Goal: Task Accomplishment & Management: Complete application form

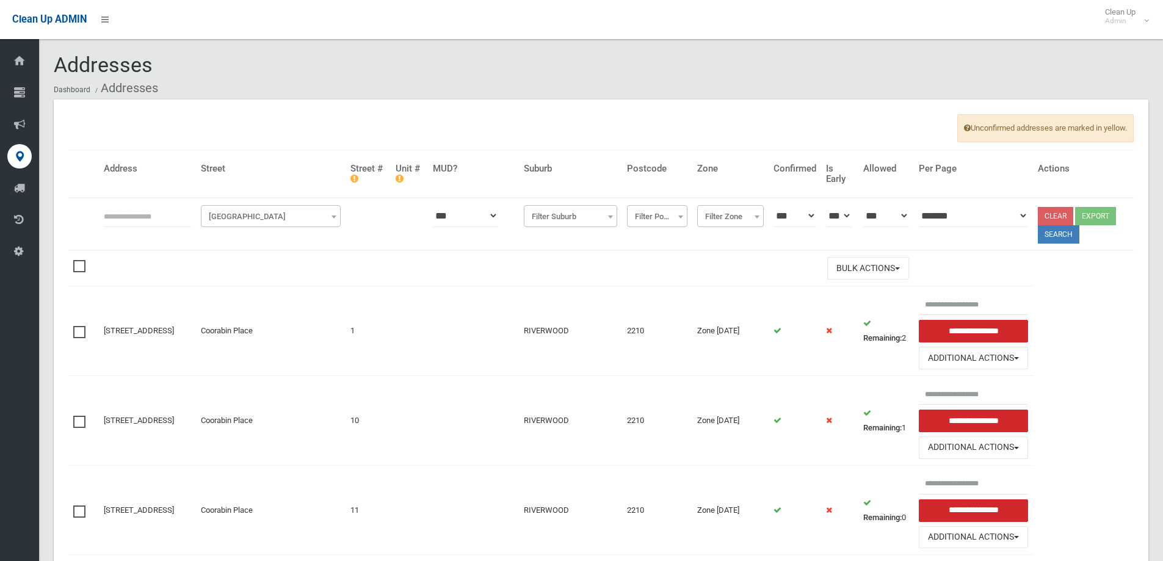
drag, startPoint x: 0, startPoint y: 0, endPoint x: 165, endPoint y: 215, distance: 271.6
click at [165, 215] on input "text" at bounding box center [147, 215] width 87 height 23
type input "*"
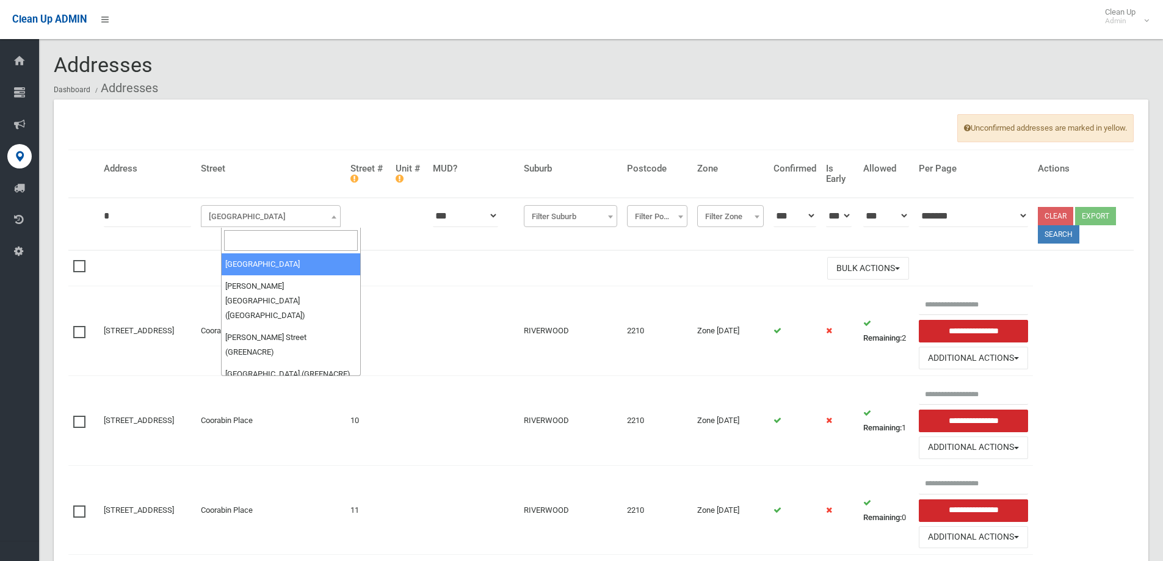
click at [283, 216] on span "Filter Street" at bounding box center [271, 216] width 134 height 17
click at [272, 236] on input "search" at bounding box center [291, 240] width 134 height 21
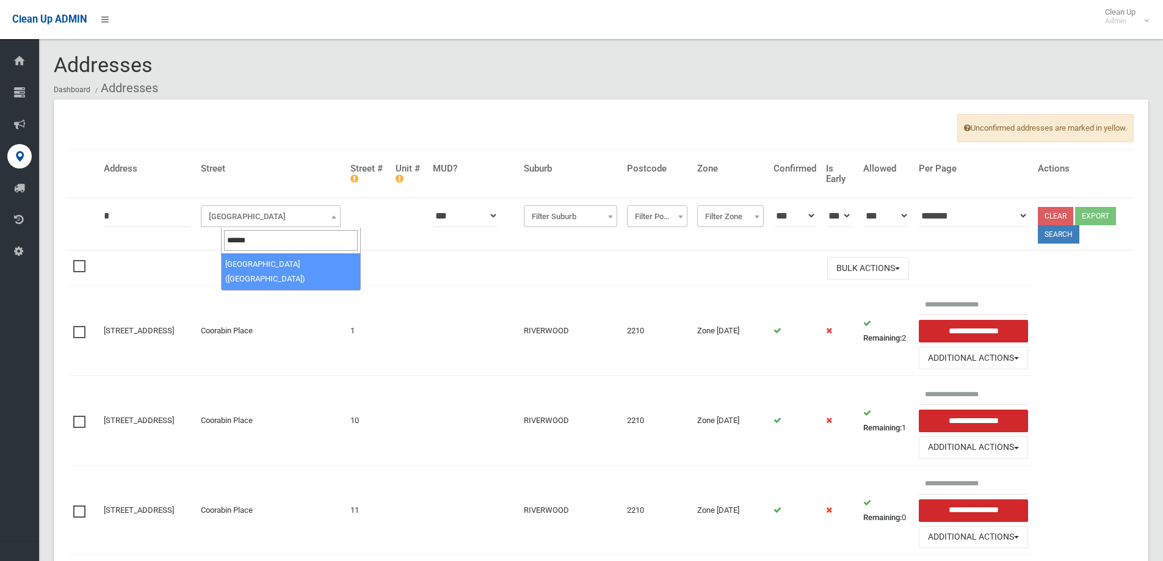
type input "******"
select select "****"
click at [1067, 237] on button "Search" at bounding box center [1057, 234] width 41 height 18
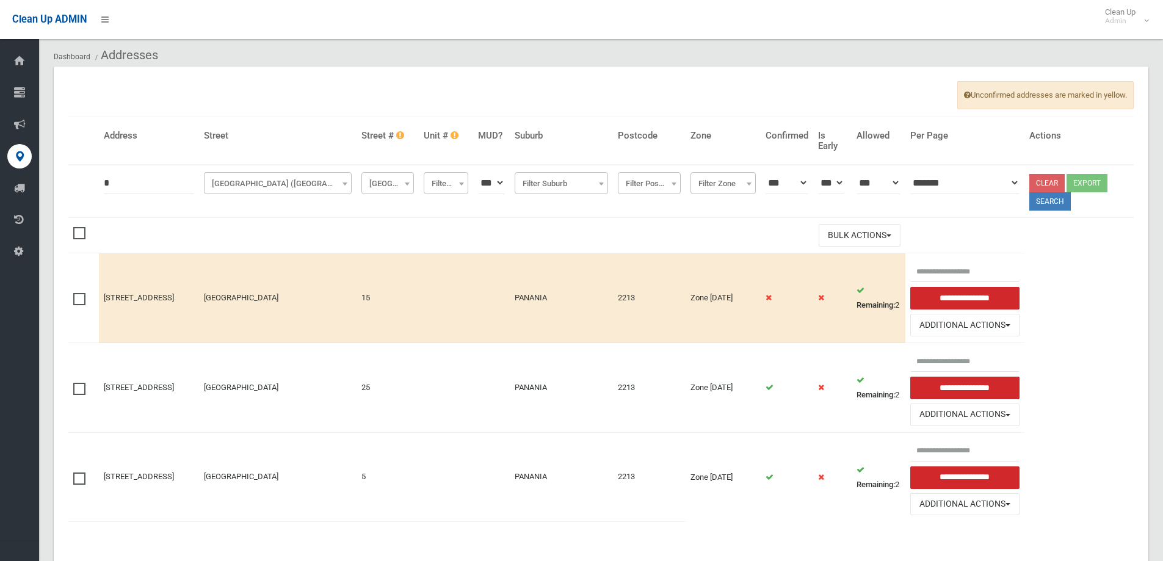
scroll to position [65, 0]
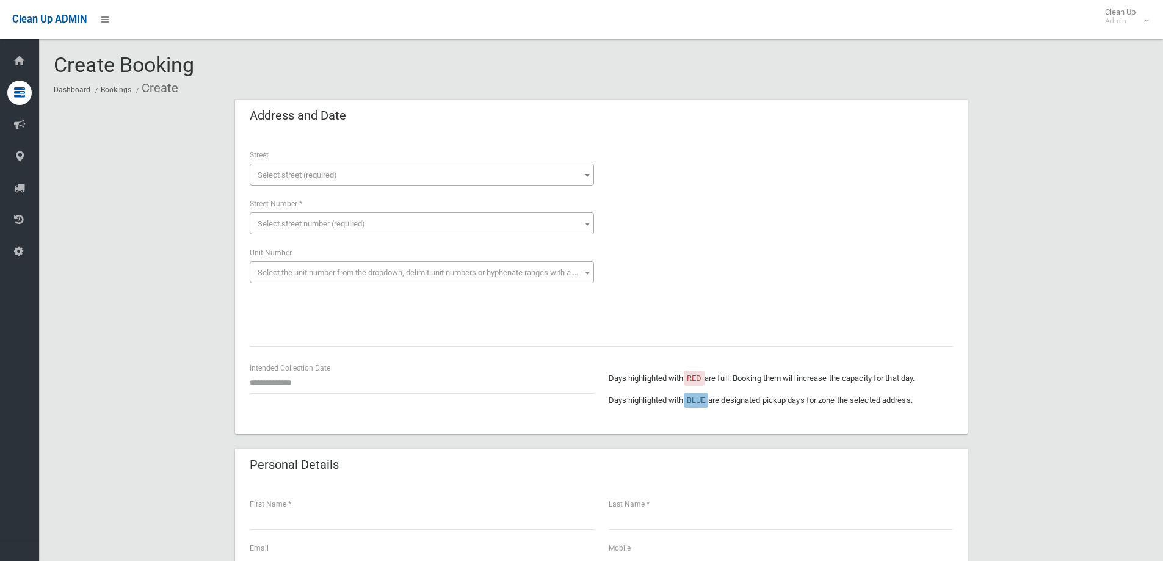
click at [301, 176] on span "Select street (required)" at bounding box center [297, 174] width 79 height 9
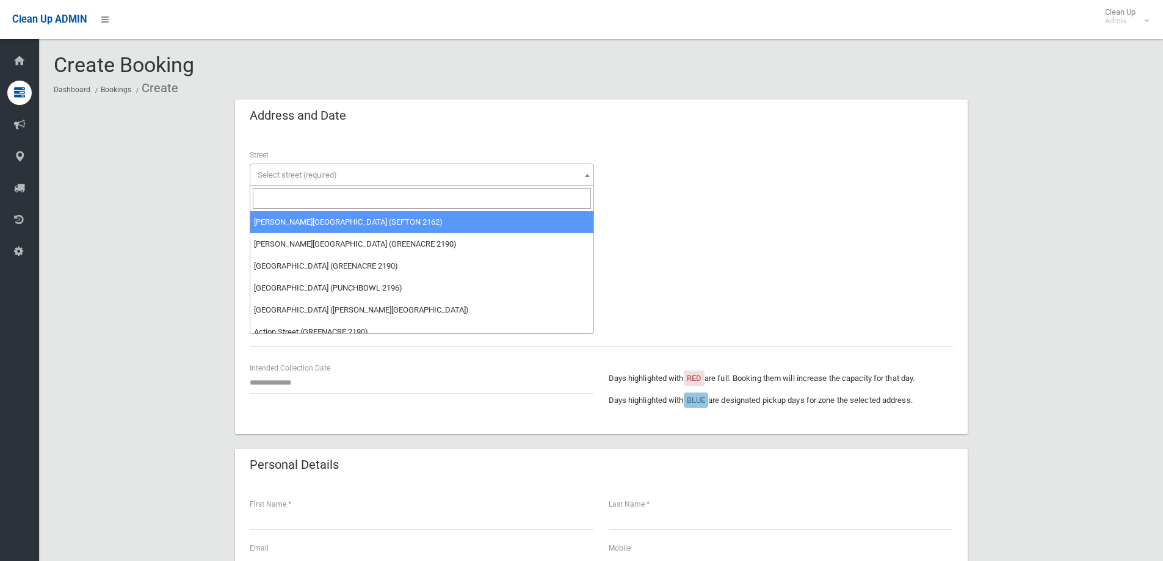
click at [293, 204] on input "search" at bounding box center [422, 198] width 338 height 21
type input "*"
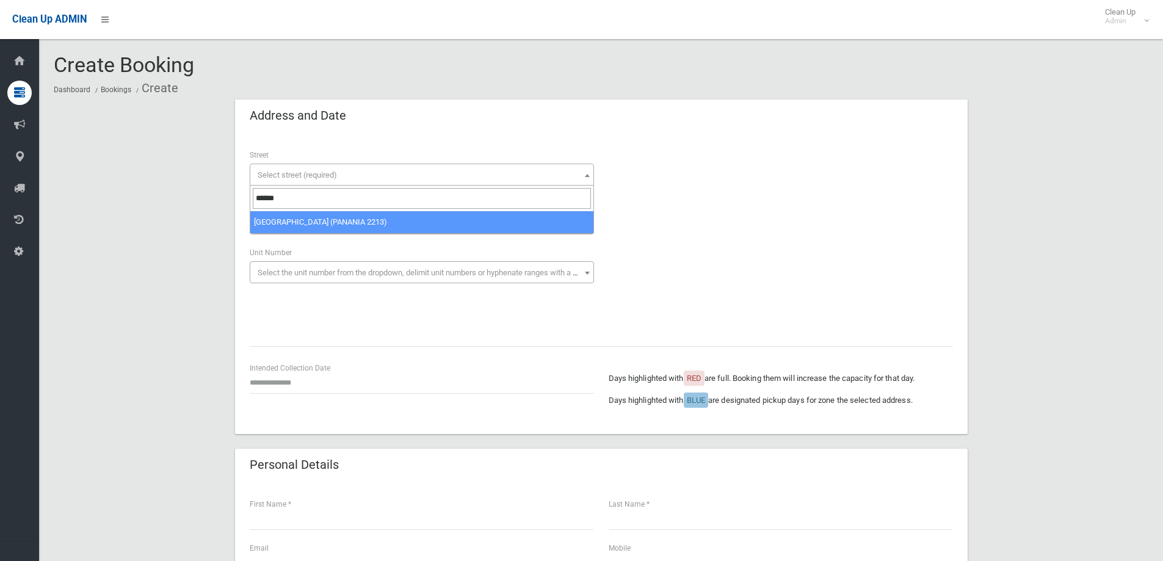
type input "******"
select select "****"
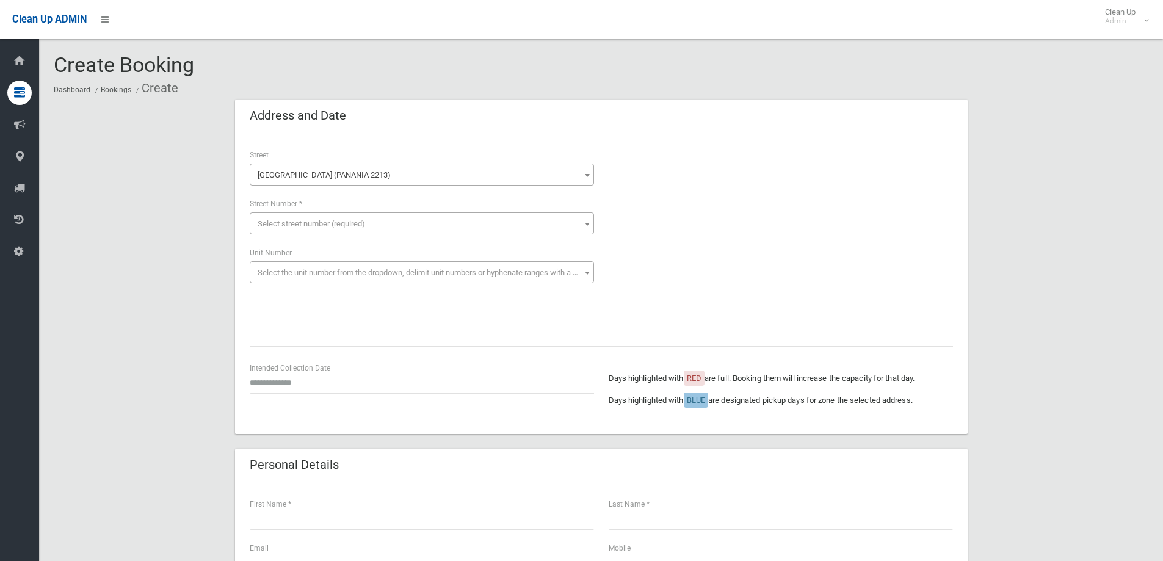
click at [309, 225] on span "Select street number (required)" at bounding box center [311, 223] width 107 height 9
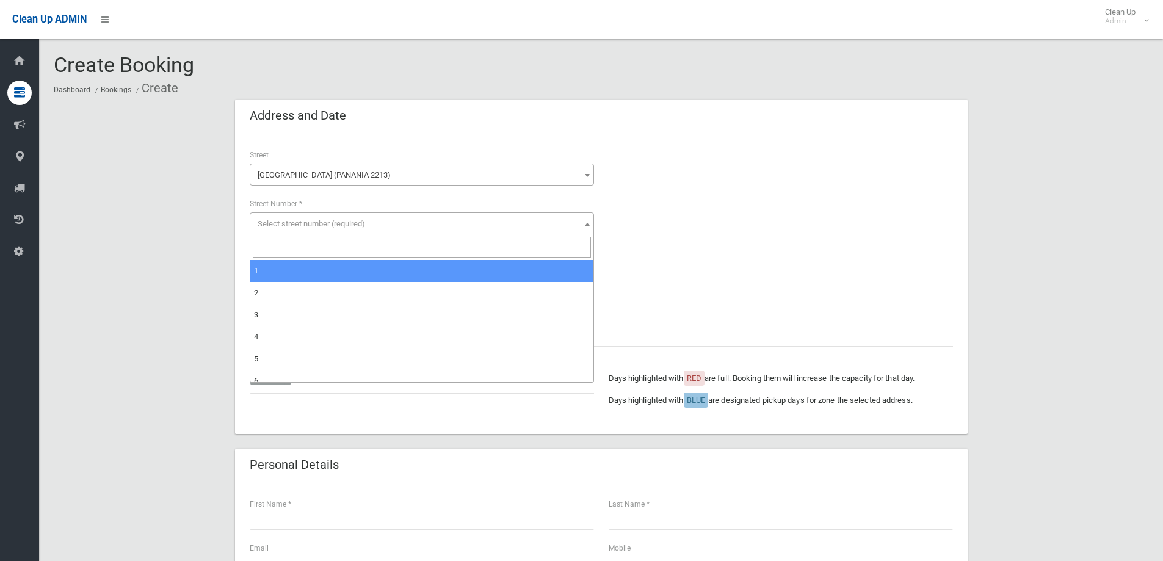
click at [303, 237] on input "search" at bounding box center [422, 247] width 338 height 21
type input "*"
select select "*"
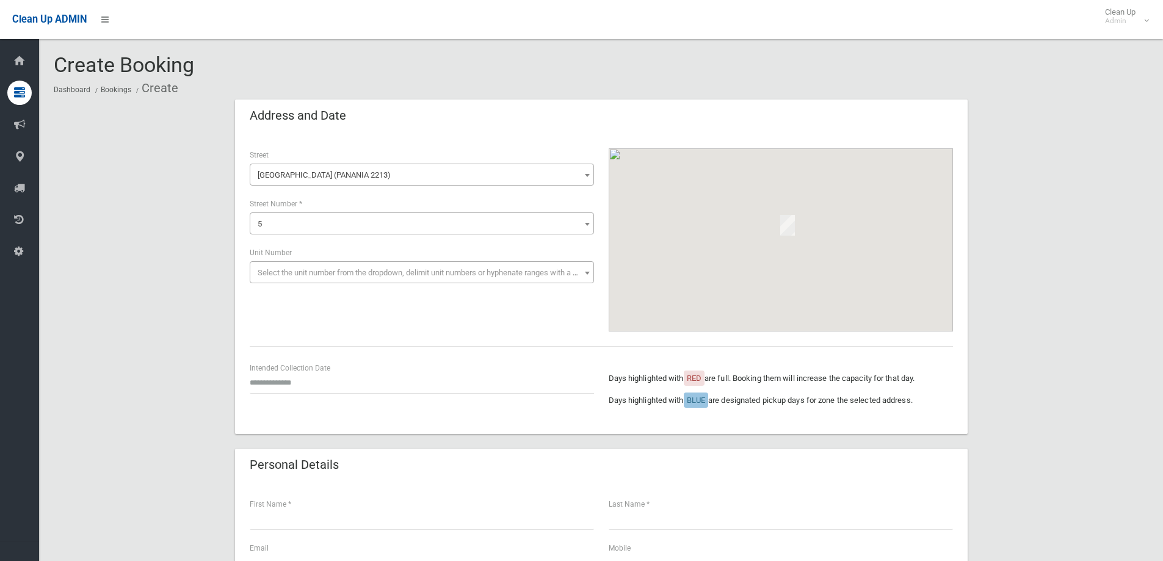
scroll to position [61, 0]
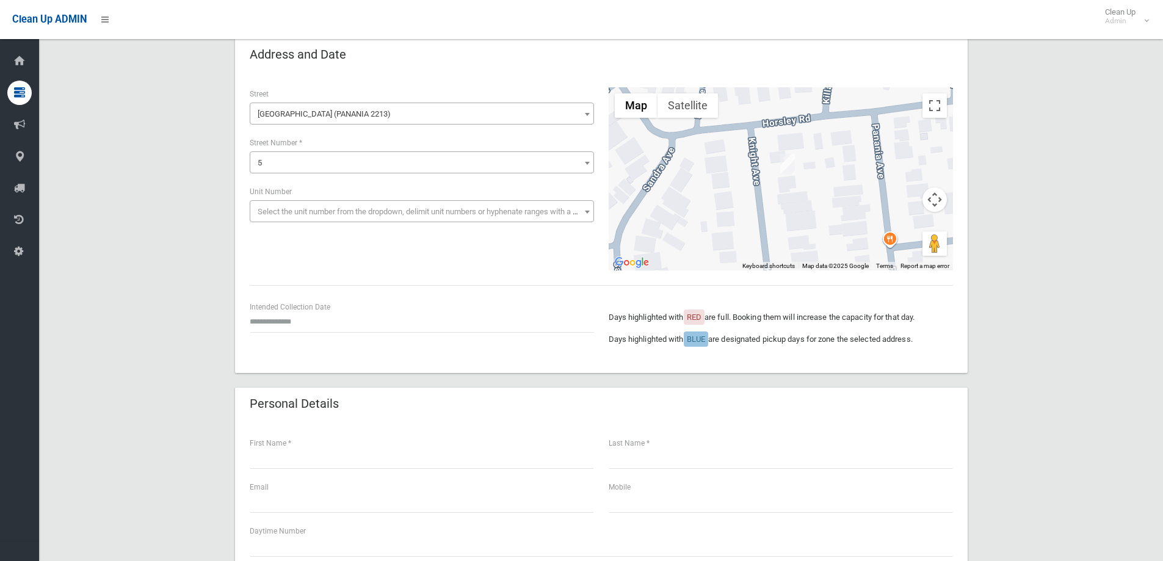
click at [309, 333] on div "Intended Collection Date" at bounding box center [421, 322] width 359 height 44
click at [312, 319] on input "text" at bounding box center [422, 321] width 344 height 23
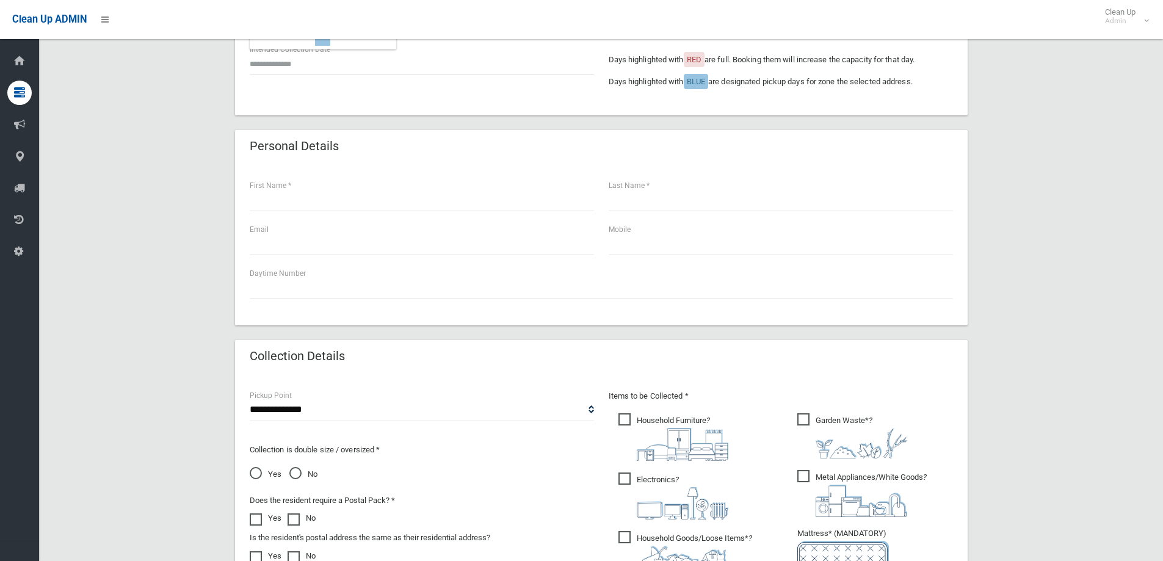
scroll to position [366, 0]
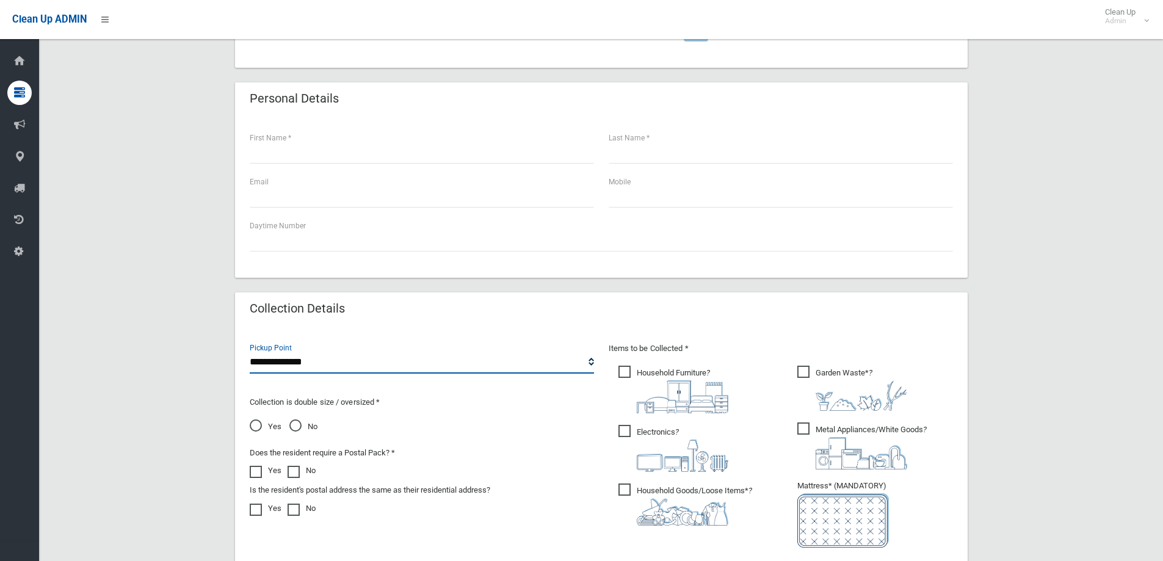
click at [326, 367] on select "**********" at bounding box center [422, 362] width 344 height 23
select select "*"
click at [250, 351] on select "**********" at bounding box center [422, 362] width 344 height 23
click at [295, 428] on span "No" at bounding box center [303, 426] width 28 height 15
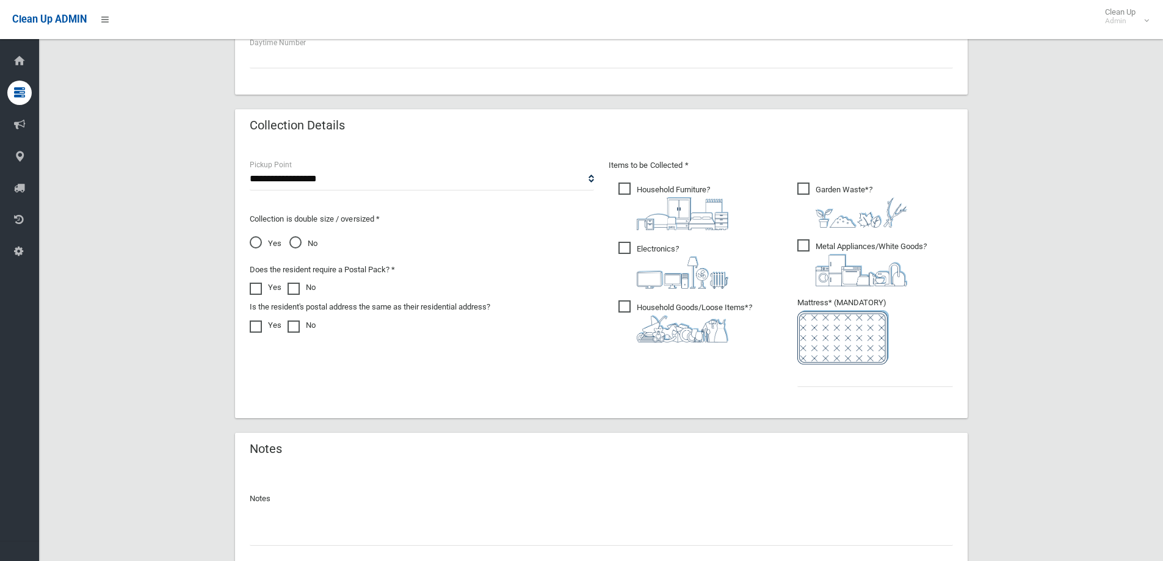
click at [626, 187] on span "Household Furniture ?" at bounding box center [673, 206] width 110 height 48
click at [626, 243] on span "Electronics ?" at bounding box center [673, 265] width 110 height 47
click at [622, 309] on span "Household Goods/Loose Items* ?" at bounding box center [685, 321] width 134 height 42
drag, startPoint x: 802, startPoint y: 248, endPoint x: 807, endPoint y: 243, distance: 7.3
click at [803, 247] on span "Metal Appliances/White Goods ?" at bounding box center [861, 262] width 129 height 47
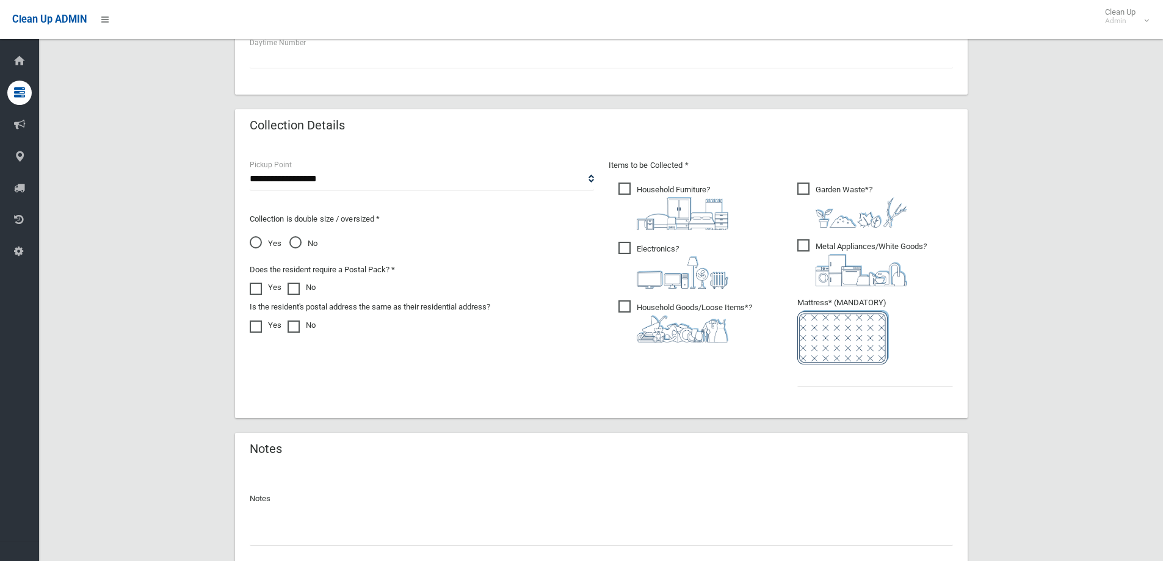
click at [804, 189] on span "Garden Waste* ?" at bounding box center [852, 204] width 110 height 45
click at [821, 384] on input "text" at bounding box center [875, 375] width 156 height 23
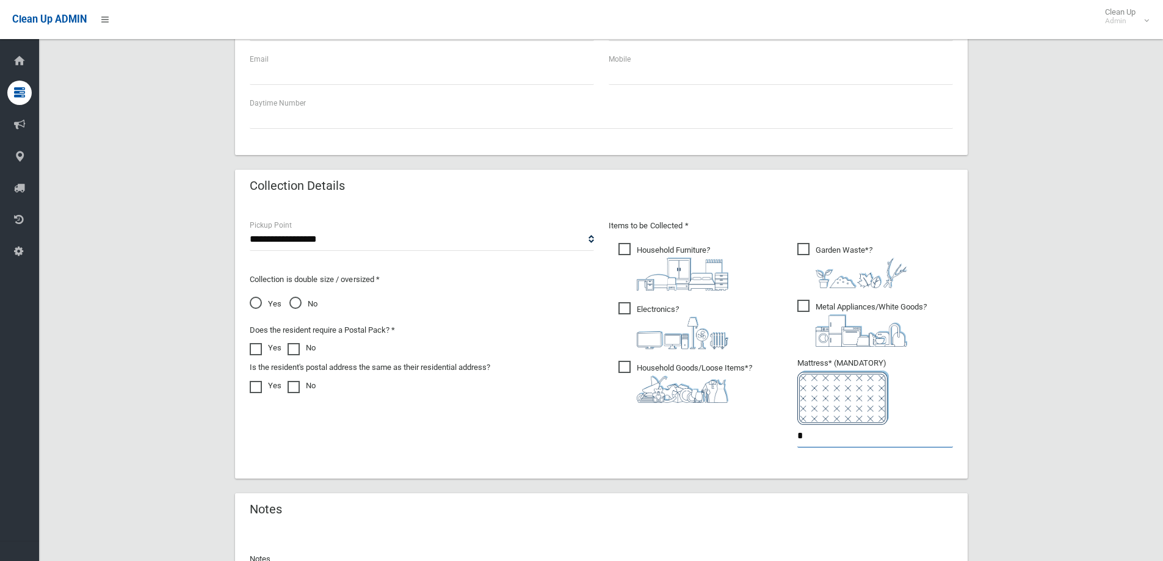
scroll to position [488, 0]
type input "*"
click at [296, 234] on select "**********" at bounding box center [422, 240] width 344 height 23
click at [370, 229] on select "**********" at bounding box center [422, 240] width 344 height 23
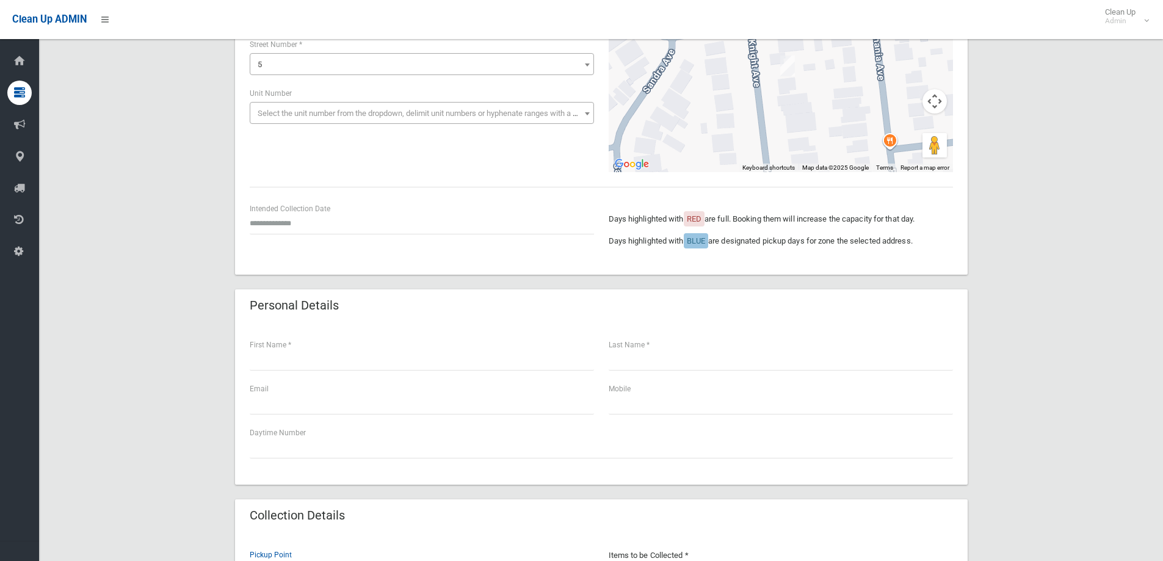
scroll to position [153, 0]
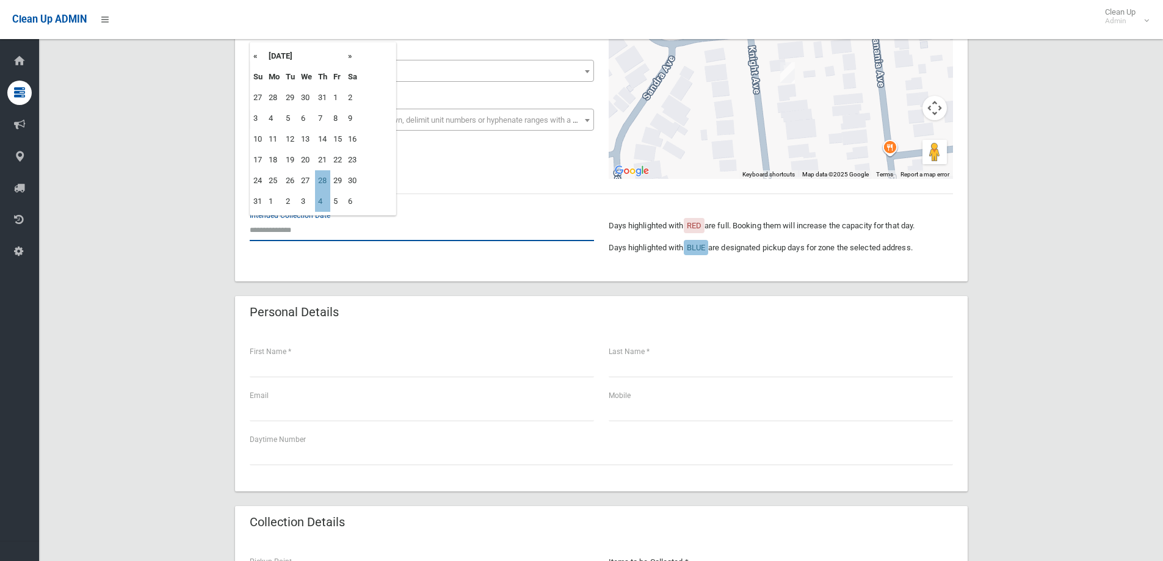
click at [294, 220] on input "text" at bounding box center [422, 229] width 344 height 23
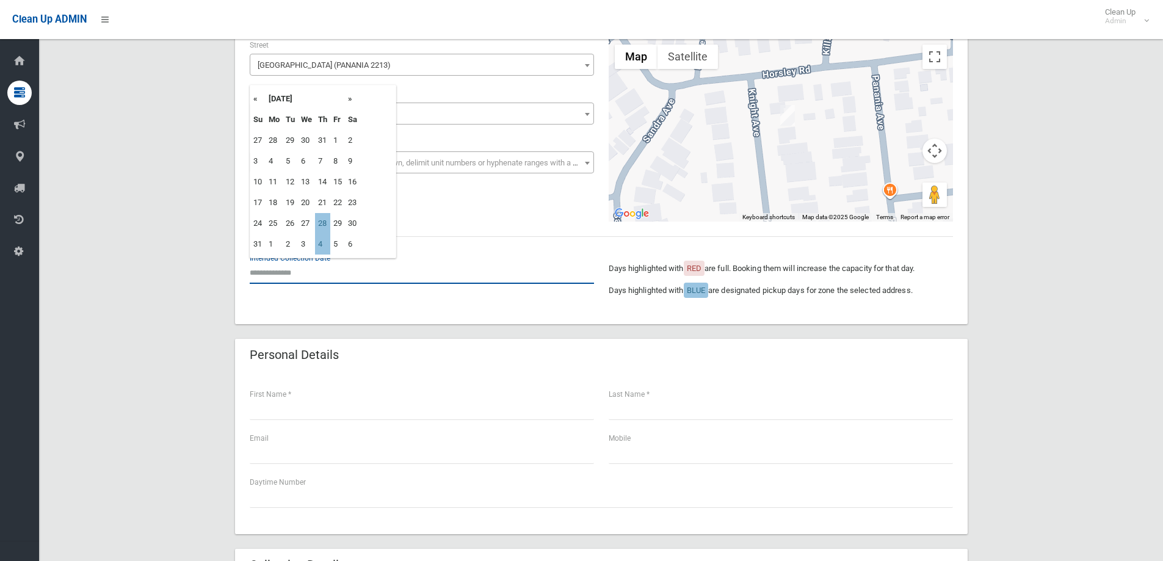
scroll to position [92, 0]
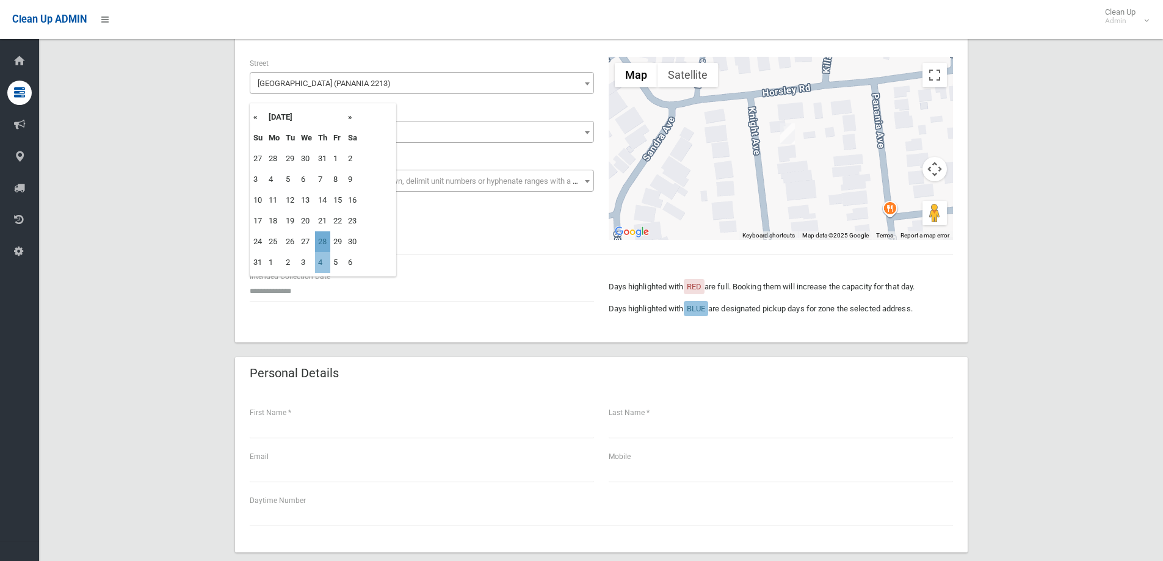
click at [323, 239] on td "28" at bounding box center [322, 241] width 15 height 21
type input "**********"
click at [309, 290] on input "**********" at bounding box center [422, 290] width 344 height 23
click at [522, 226] on div "**********" at bounding box center [601, 148] width 718 height 183
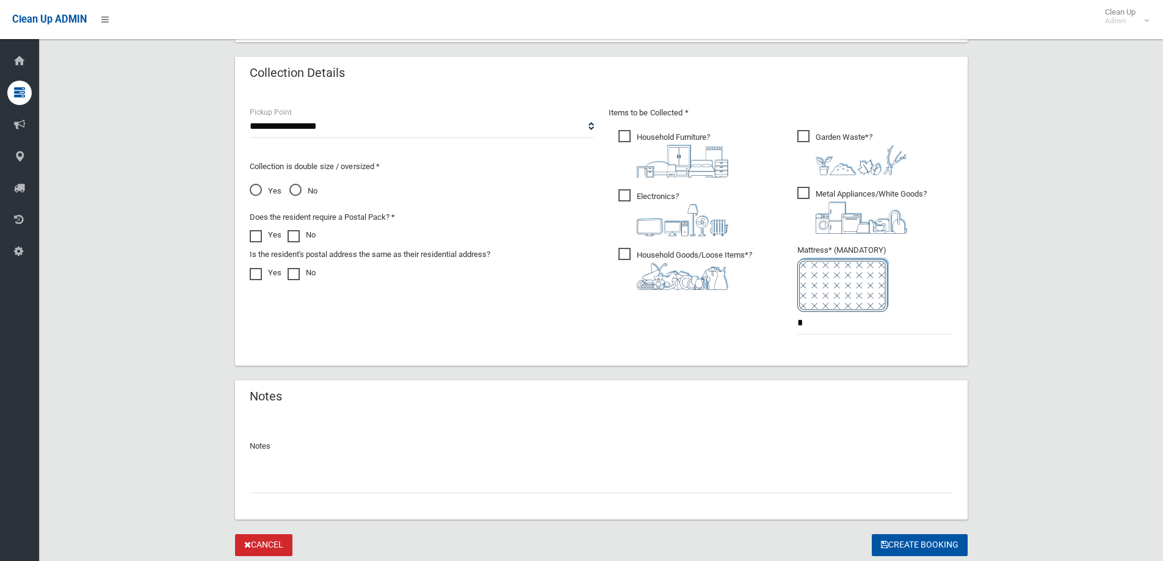
scroll to position [580, 0]
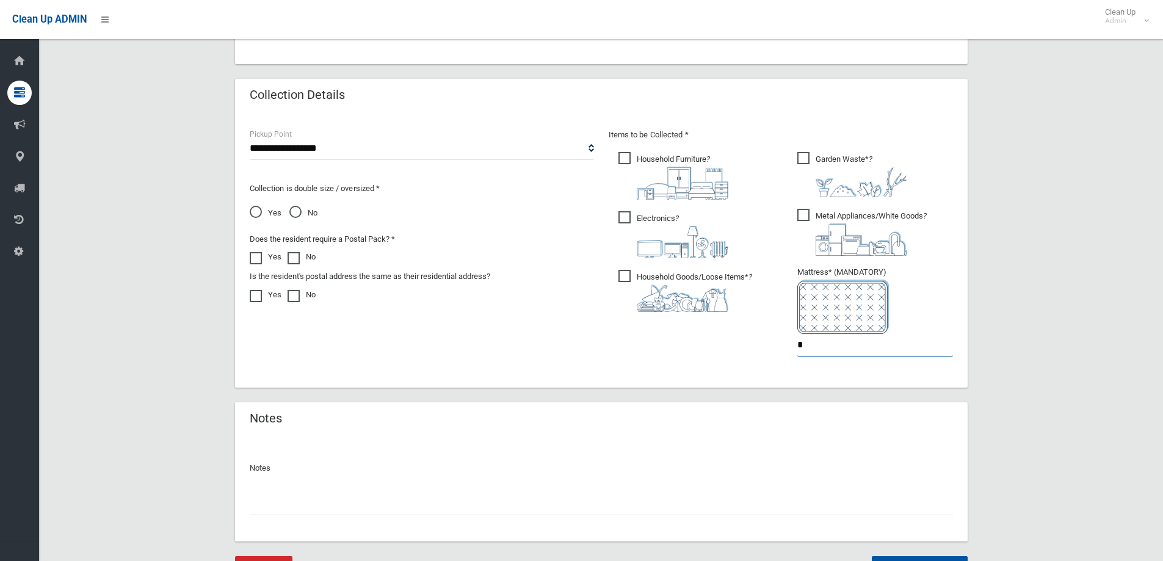
drag, startPoint x: 815, startPoint y: 346, endPoint x: 795, endPoint y: 346, distance: 19.5
click at [795, 346] on ul "Garden Waste* ? *" at bounding box center [869, 258] width 165 height 216
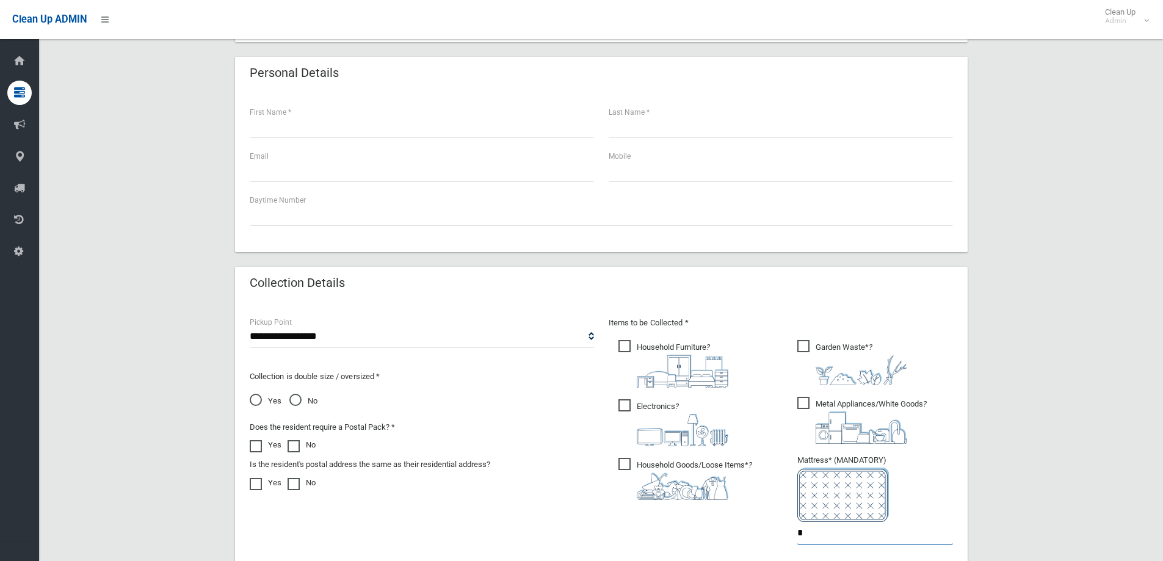
scroll to position [413, 0]
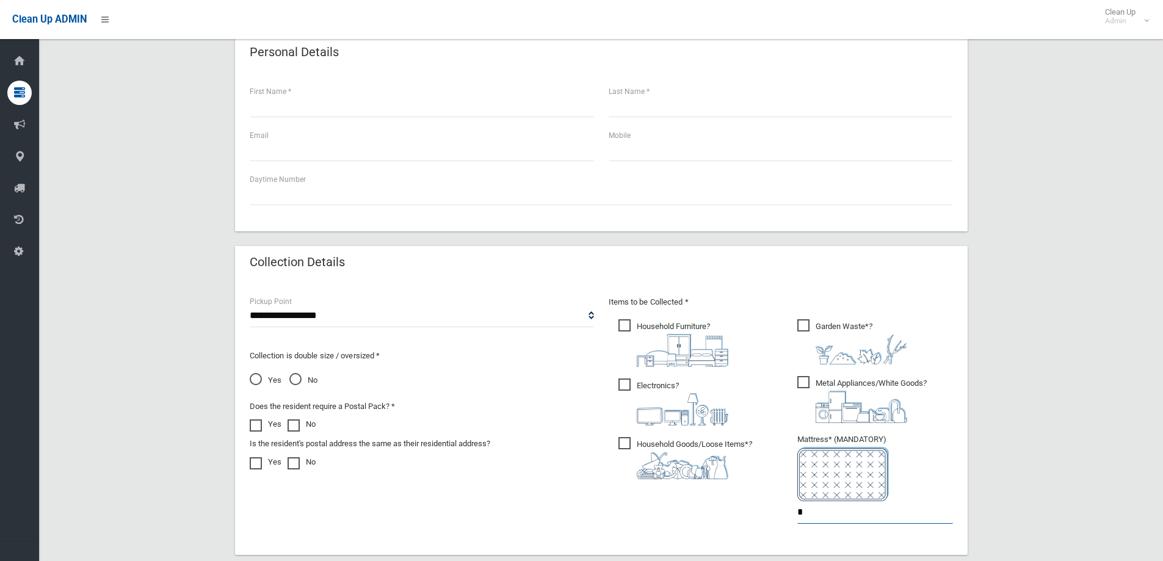
type input "*"
click at [633, 383] on span "Electronics ?" at bounding box center [673, 401] width 110 height 47
click at [806, 380] on span "Metal Appliances/White Goods ?" at bounding box center [861, 399] width 129 height 47
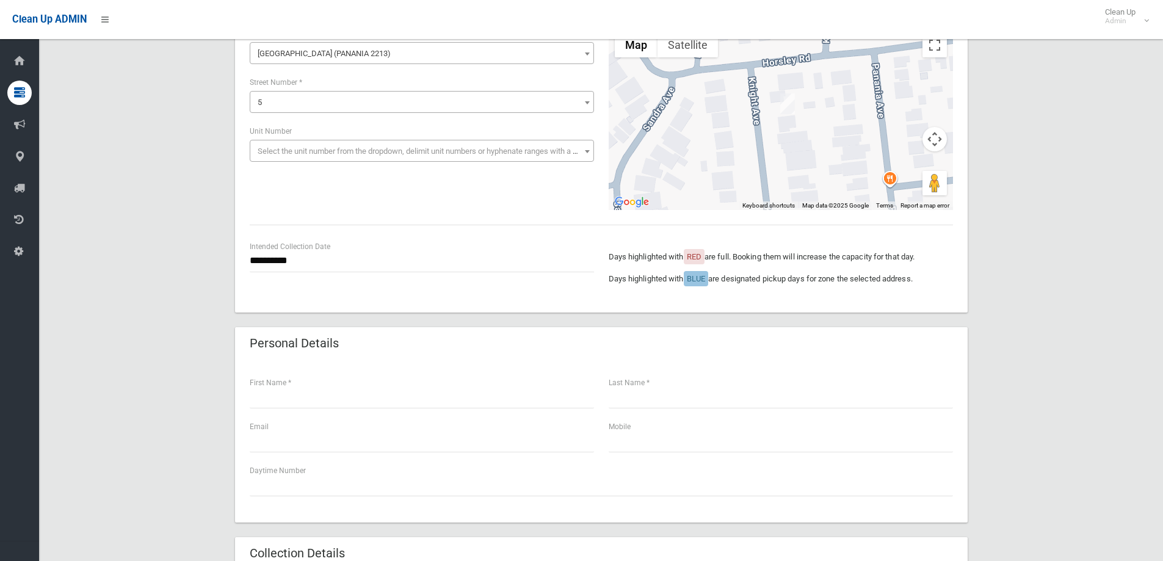
scroll to position [122, 0]
click at [301, 400] on input "text" at bounding box center [422, 396] width 344 height 23
type input "*****"
click at [649, 397] on input "text" at bounding box center [780, 396] width 344 height 23
type input "********"
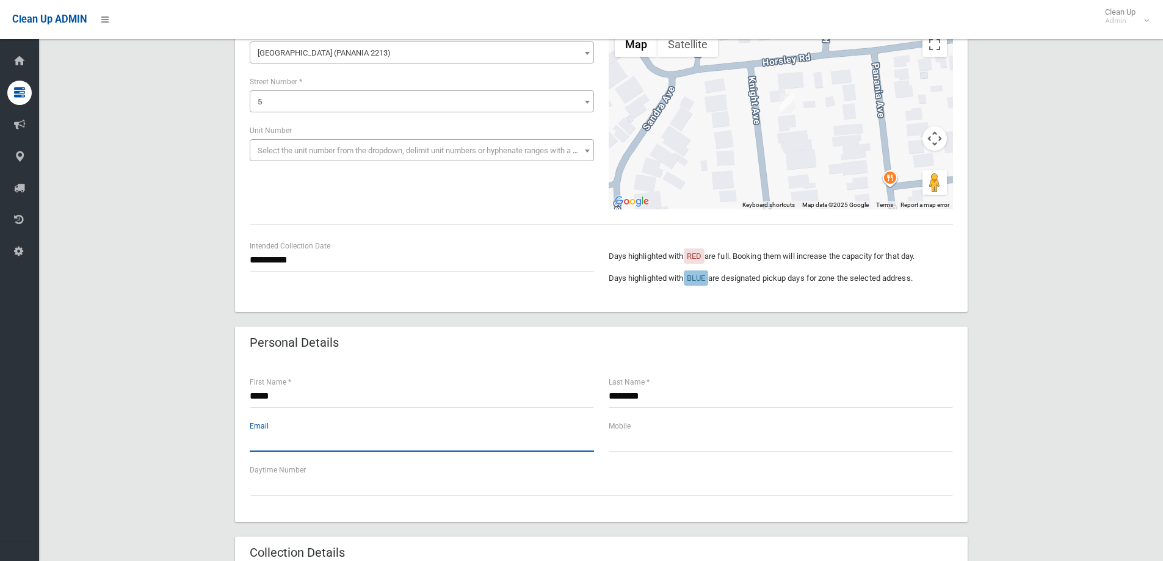
click at [344, 449] on input "text" at bounding box center [422, 440] width 344 height 23
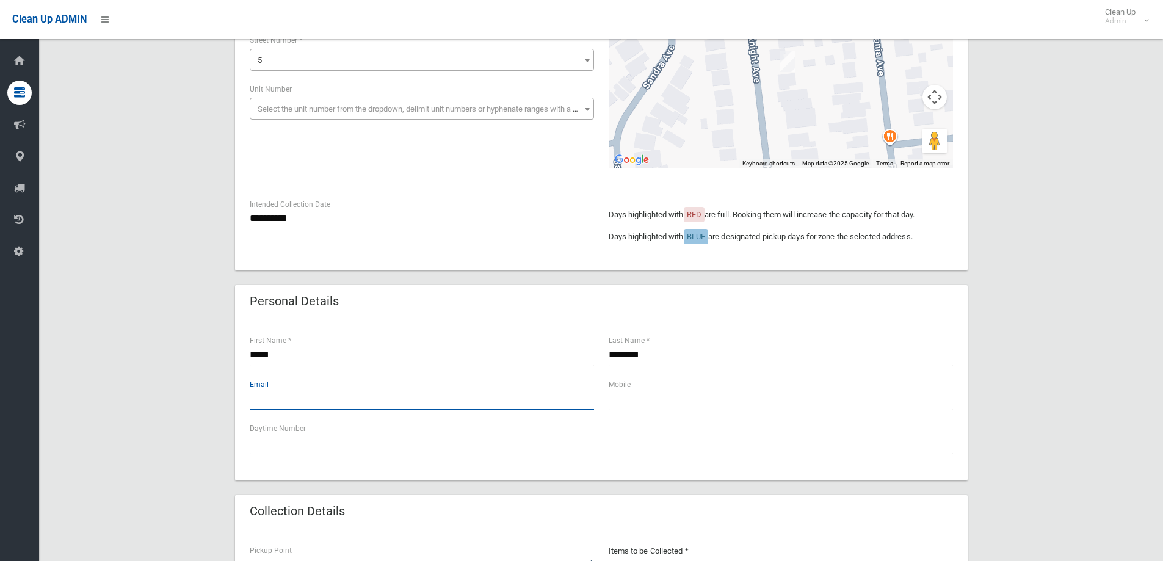
scroll to position [183, 0]
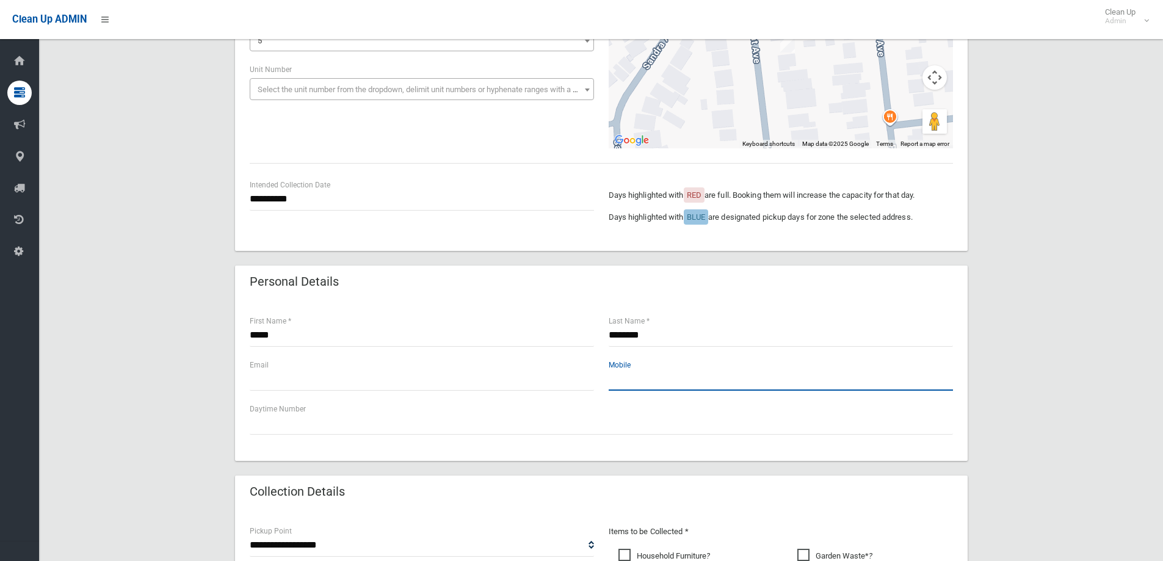
click at [626, 387] on input "text" at bounding box center [780, 379] width 344 height 23
click at [631, 381] on input "**********" at bounding box center [780, 379] width 344 height 23
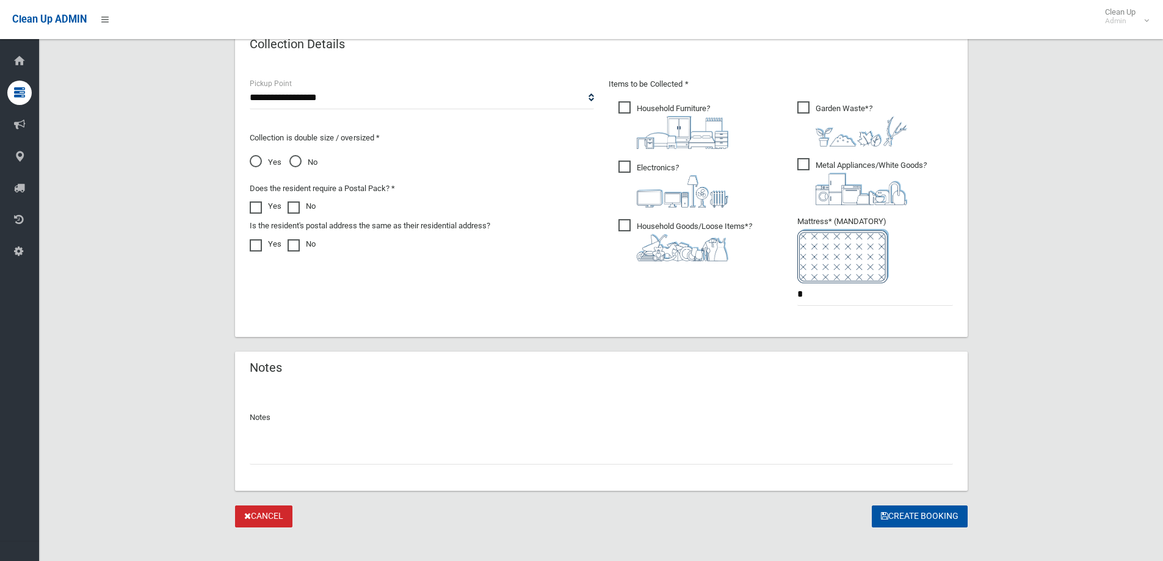
scroll to position [641, 0]
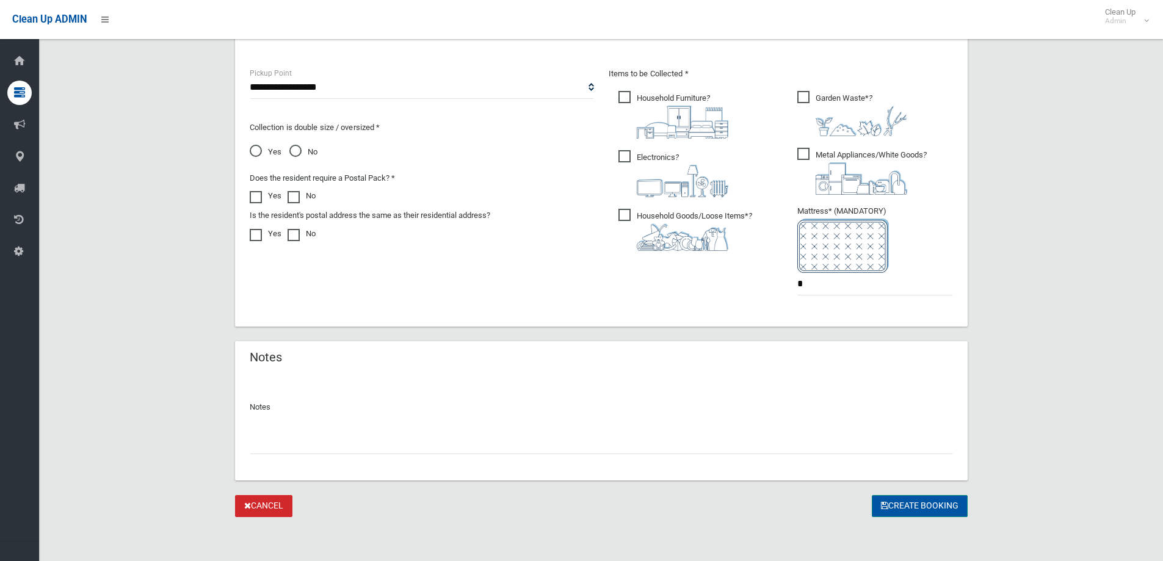
type input "**********"
click at [892, 506] on button "Create Booking" at bounding box center [919, 506] width 96 height 23
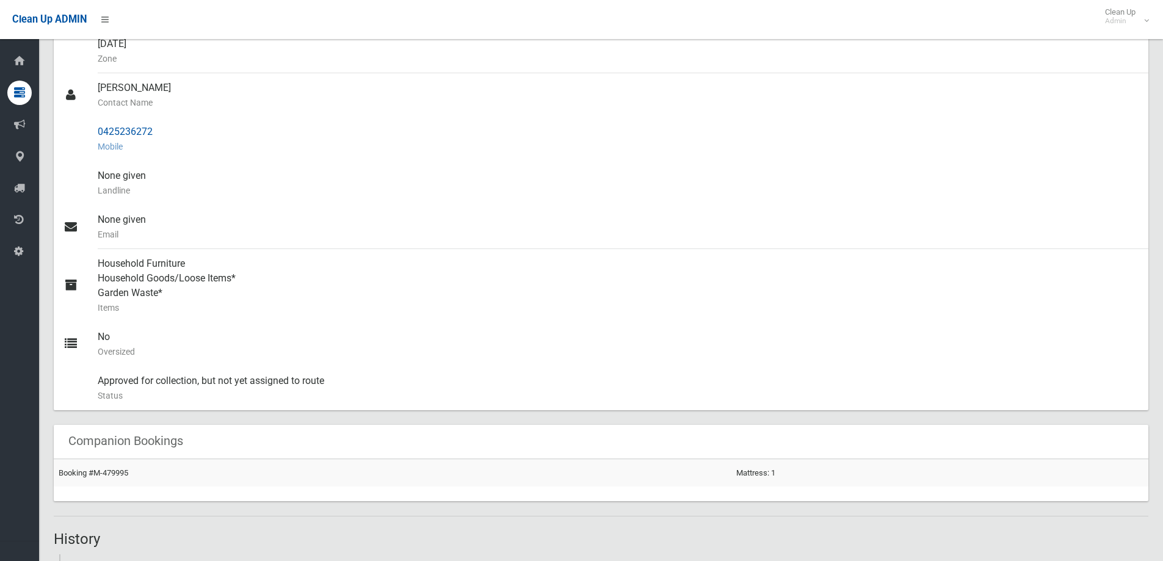
scroll to position [152, 0]
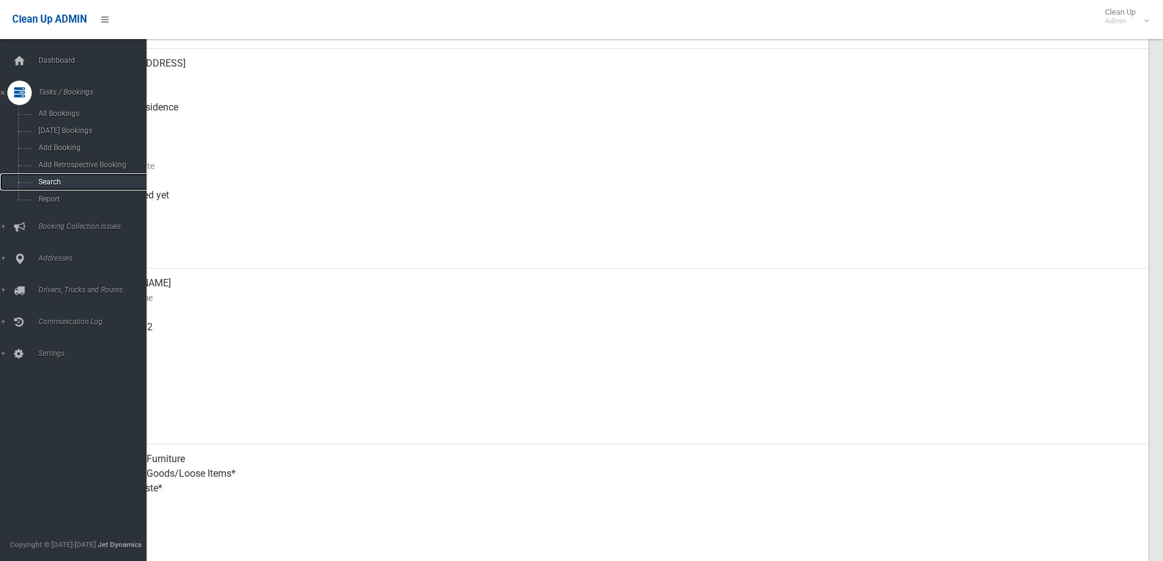
click at [52, 179] on span "Search" at bounding box center [90, 182] width 110 height 9
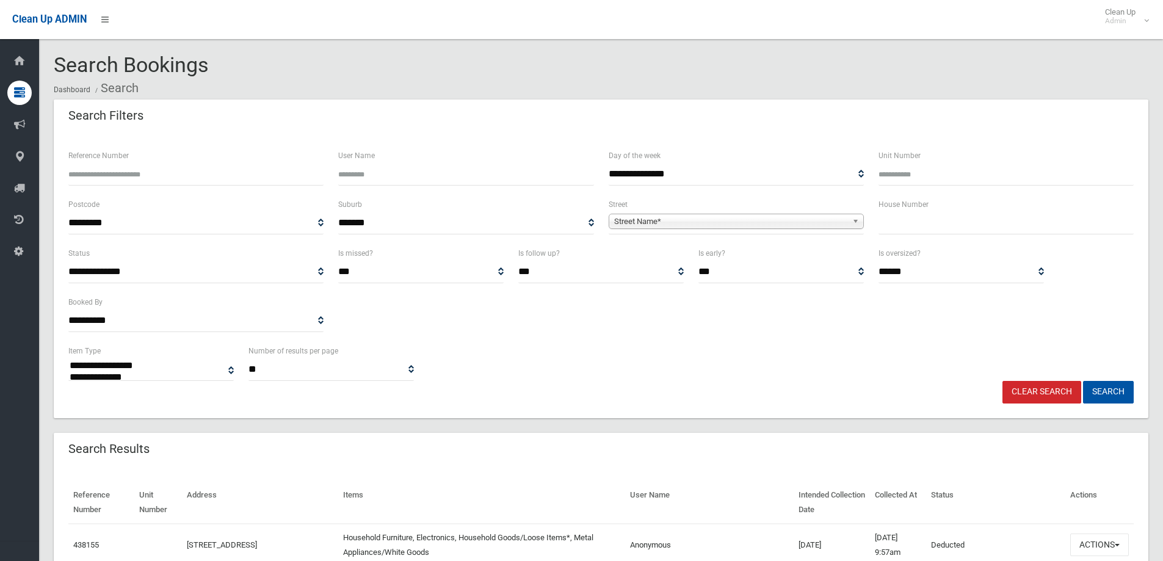
select select
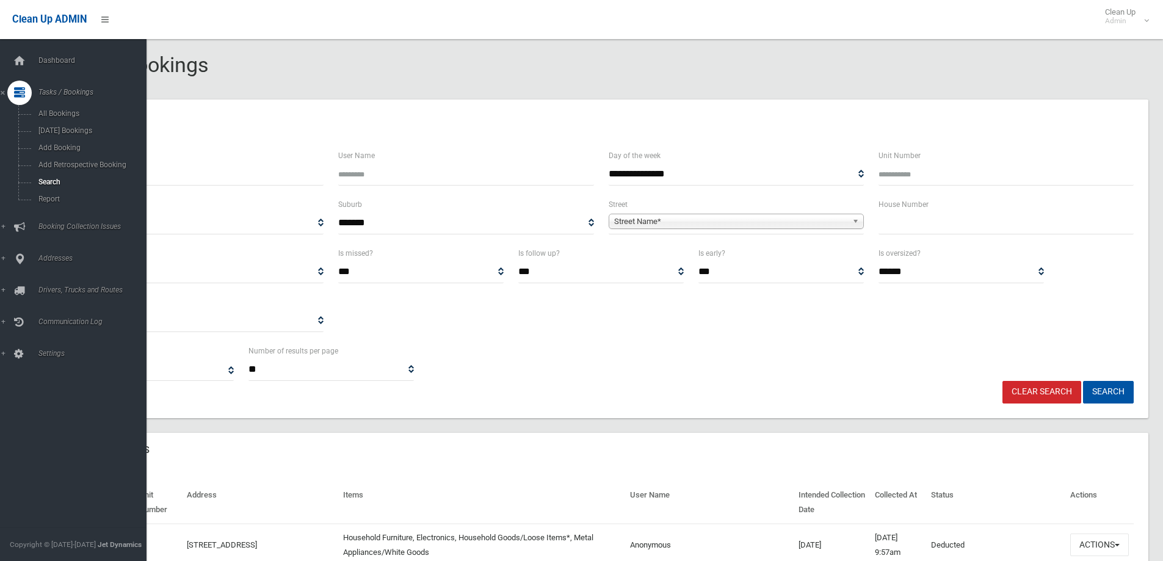
click at [25, 81] on icon at bounding box center [19, 93] width 11 height 24
click at [24, 95] on icon at bounding box center [19, 93] width 11 height 24
click at [52, 146] on span "Add Booking" at bounding box center [90, 147] width 110 height 9
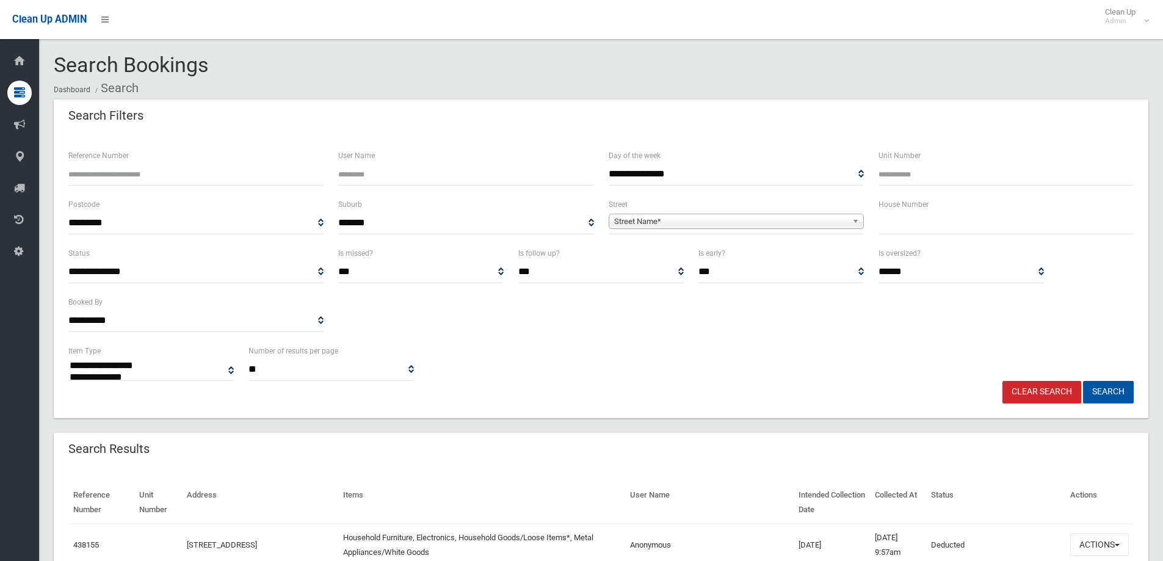
select select
click at [316, 322] on select "**********" at bounding box center [195, 320] width 255 height 23
select select "**********"
click at [68, 309] on select "**********" at bounding box center [195, 320] width 255 height 23
click at [1116, 393] on button "Search" at bounding box center [1108, 392] width 51 height 23
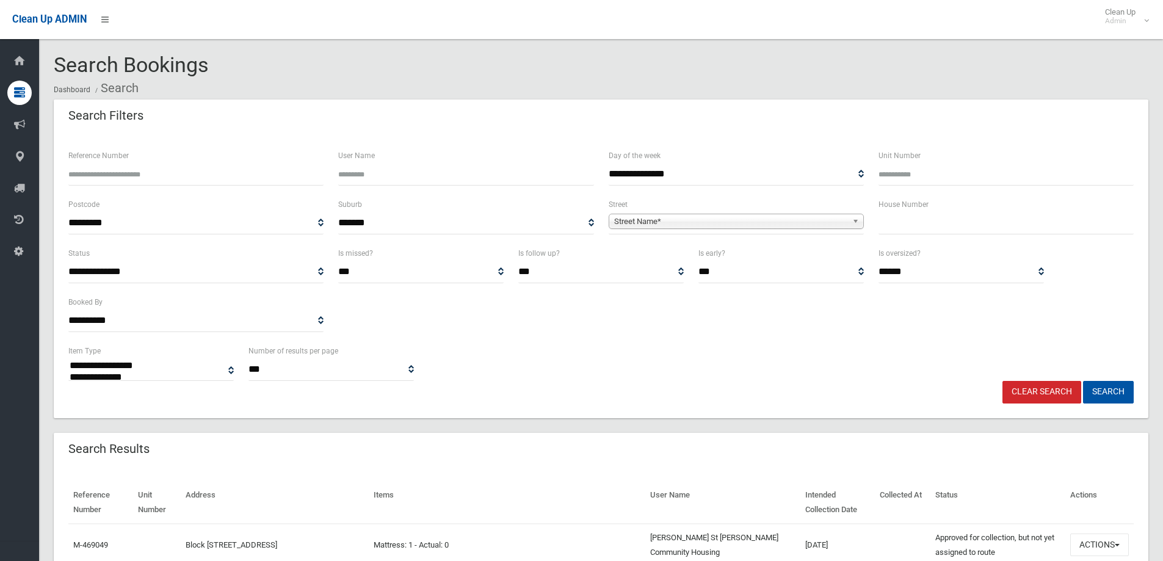
select select
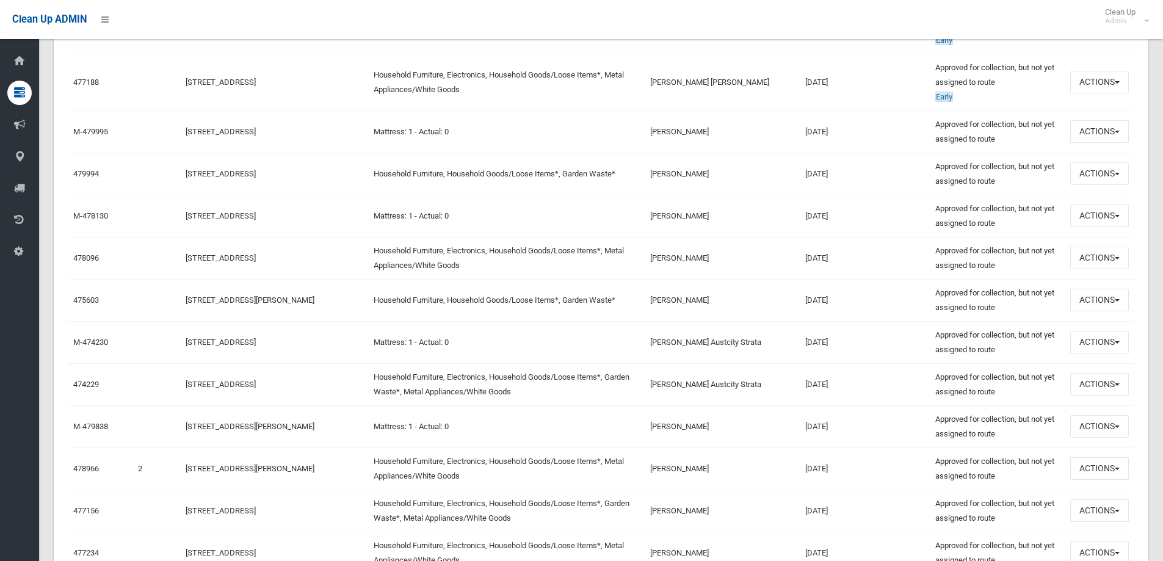
scroll to position [1831, 0]
click at [1102, 218] on button "Actions" at bounding box center [1099, 217] width 59 height 23
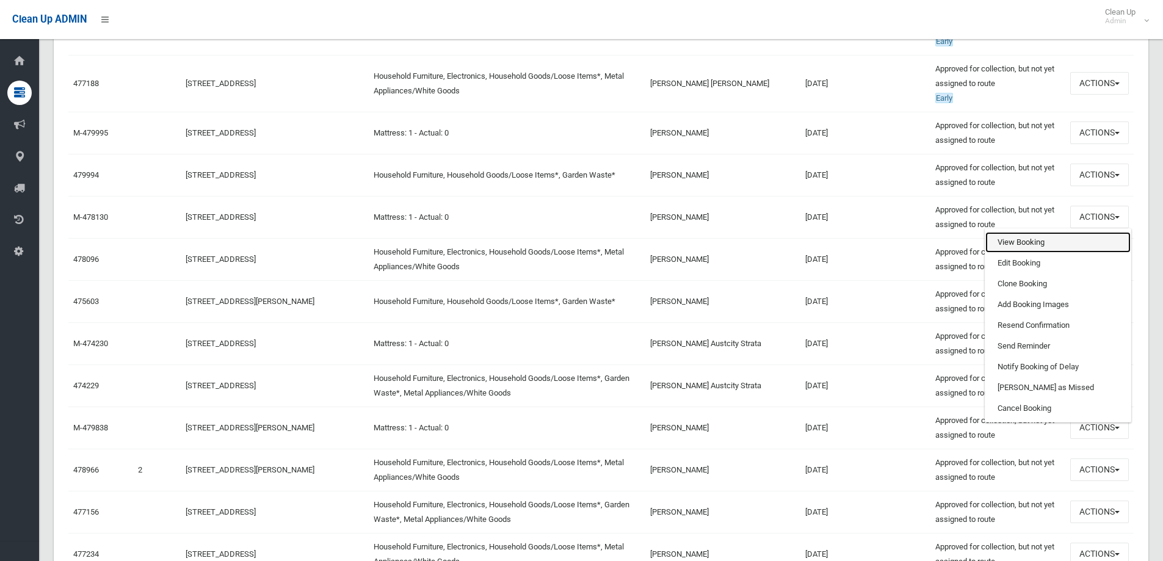
click at [1028, 245] on link "View Booking" at bounding box center [1057, 242] width 145 height 21
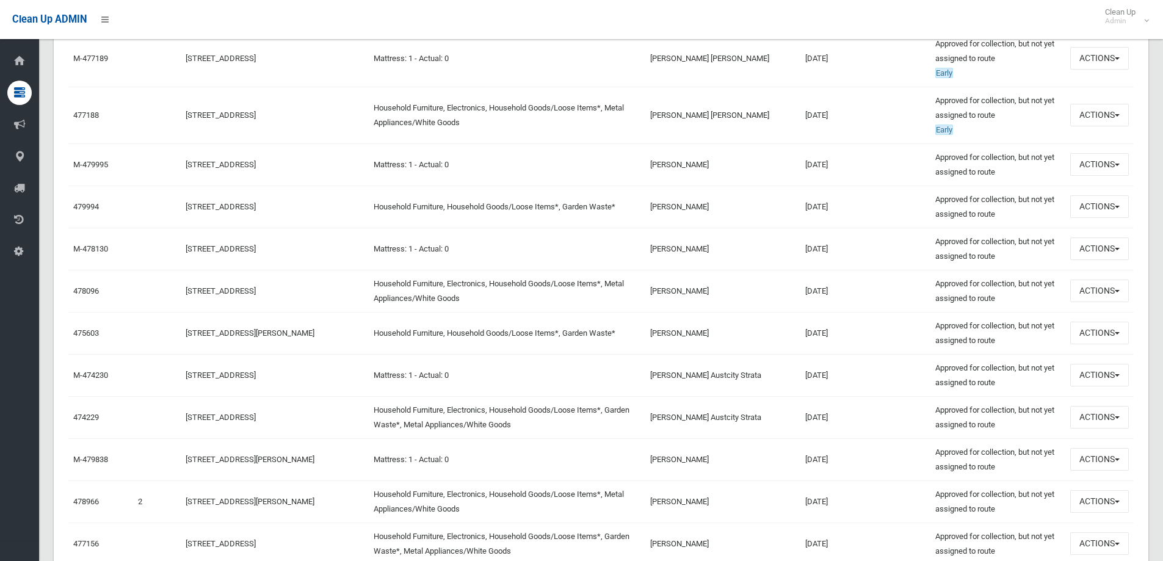
scroll to position [1770, 0]
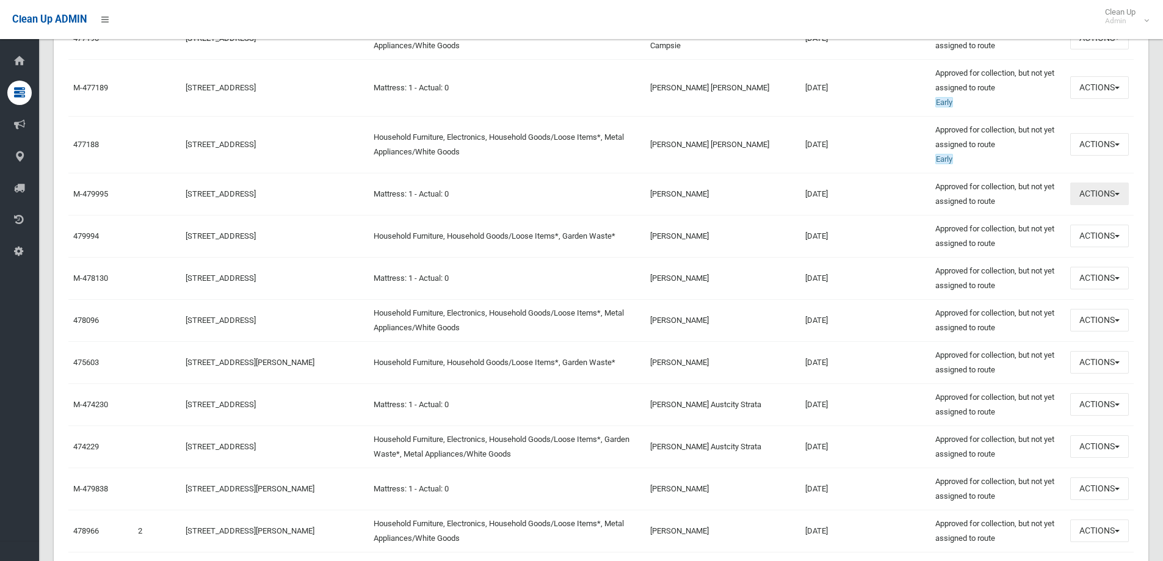
click at [1108, 197] on button "Actions" at bounding box center [1099, 193] width 59 height 23
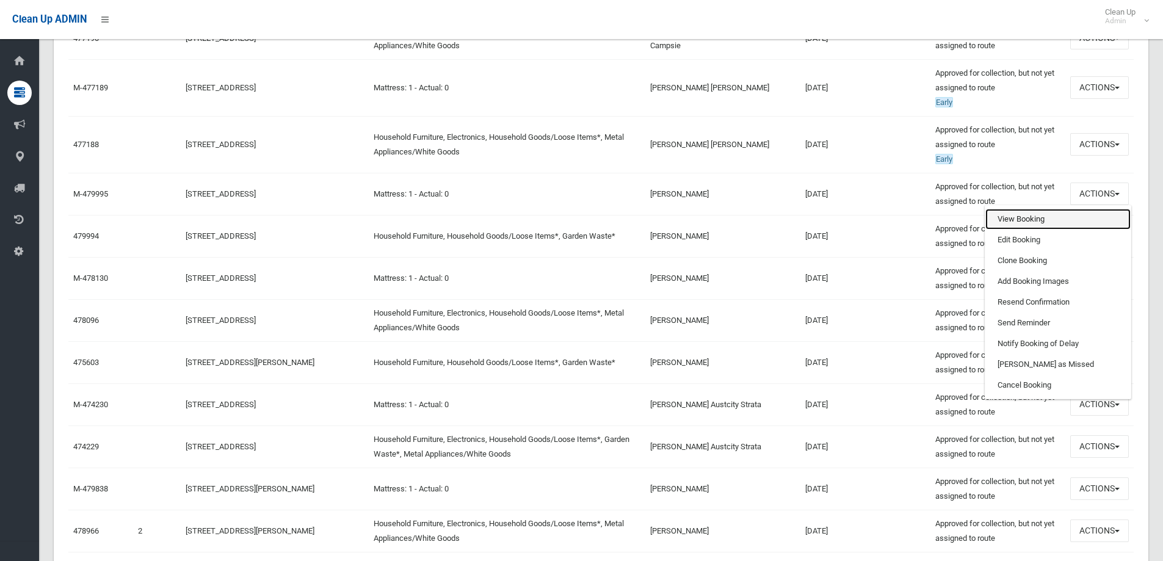
click at [1034, 225] on link "View Booking" at bounding box center [1057, 219] width 145 height 21
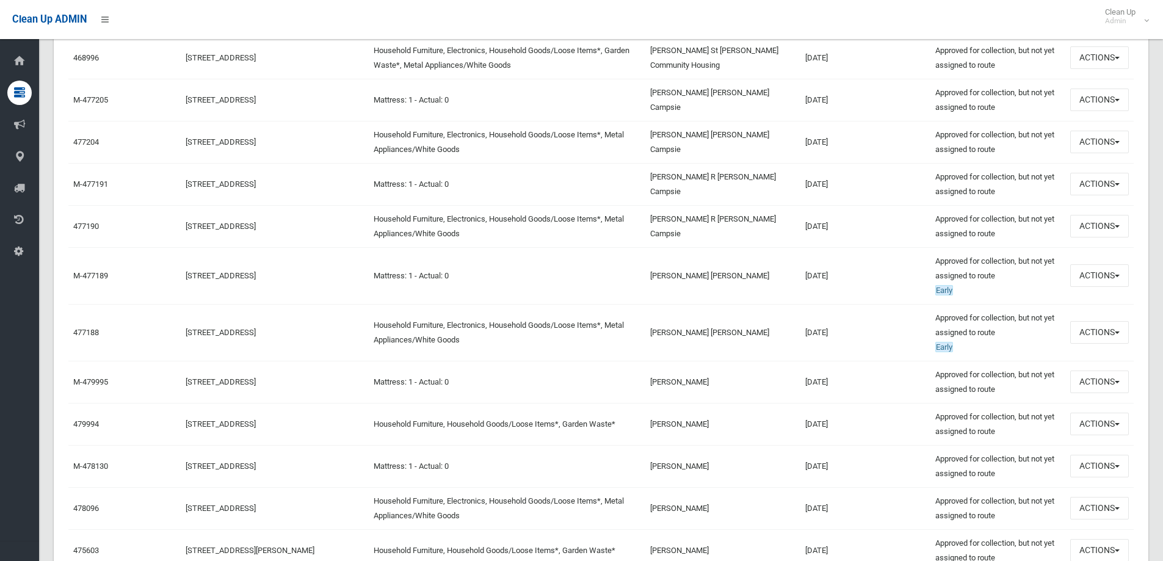
scroll to position [1587, 0]
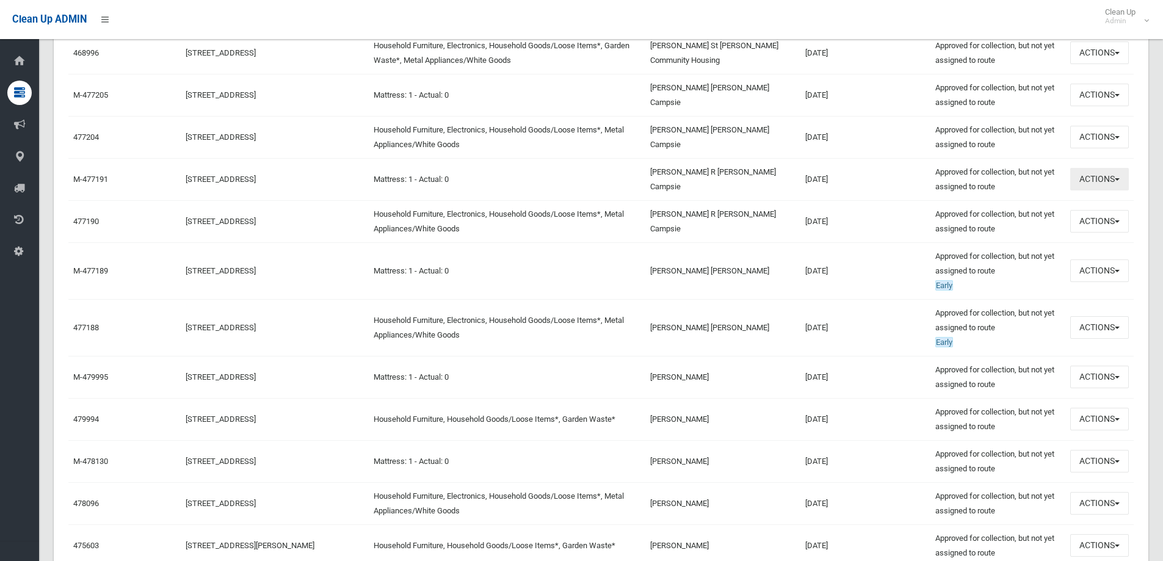
click at [1097, 181] on button "Actions" at bounding box center [1099, 179] width 59 height 23
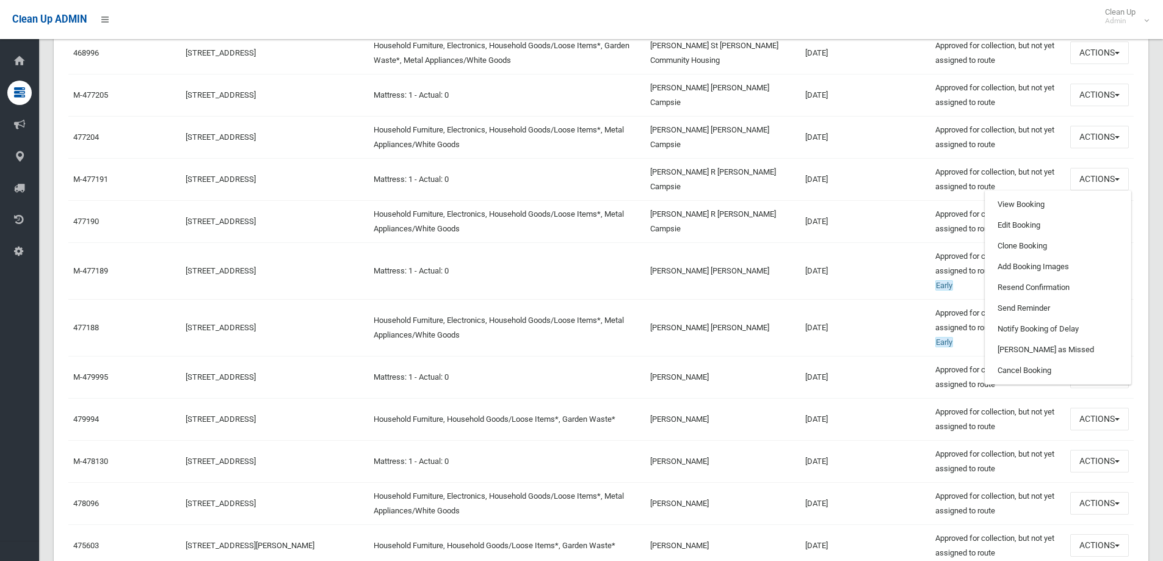
click at [874, 195] on td at bounding box center [902, 179] width 56 height 42
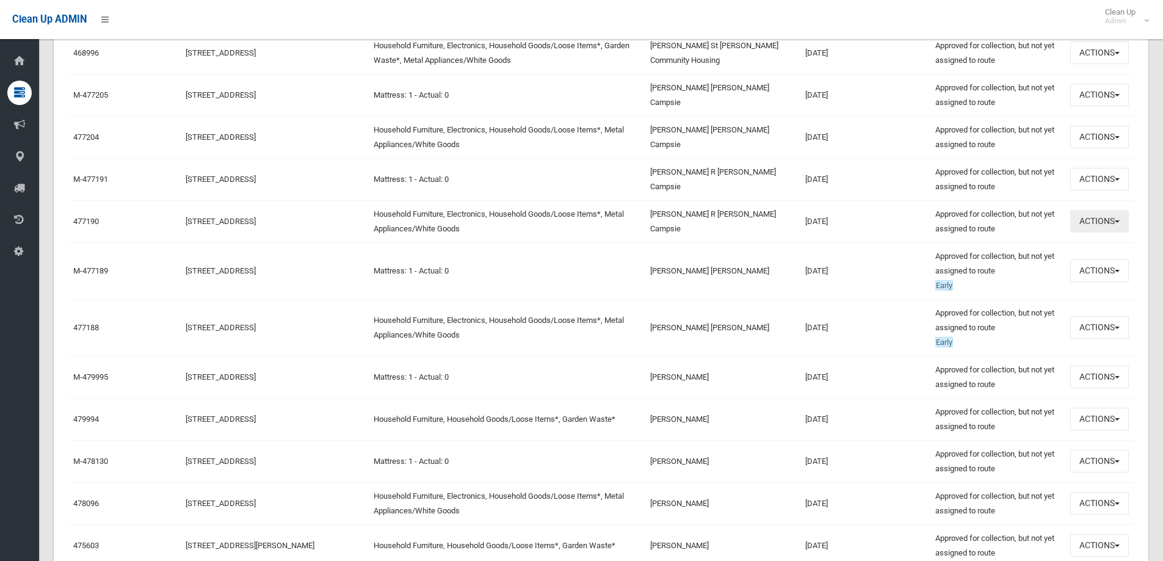
click at [1099, 227] on button "Actions" at bounding box center [1099, 221] width 59 height 23
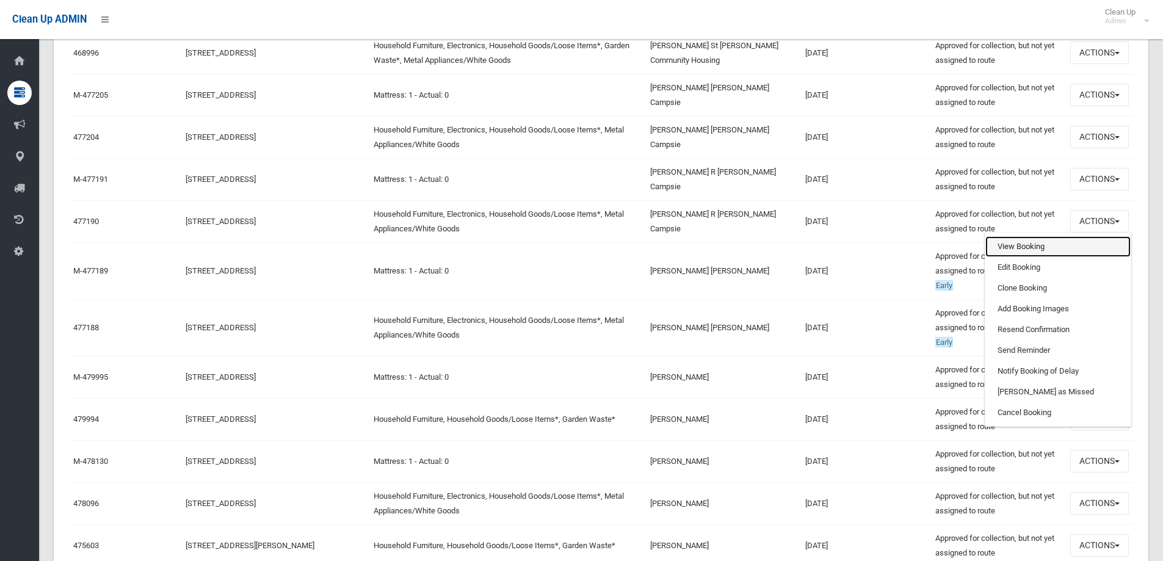
click at [1017, 247] on link "View Booking" at bounding box center [1057, 246] width 145 height 21
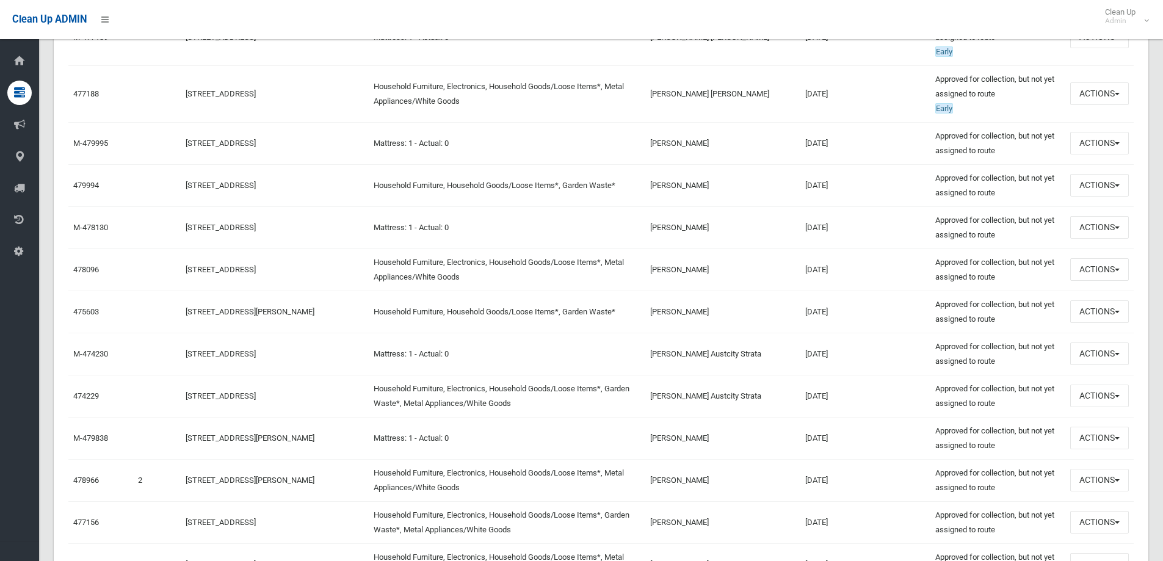
scroll to position [1831, 0]
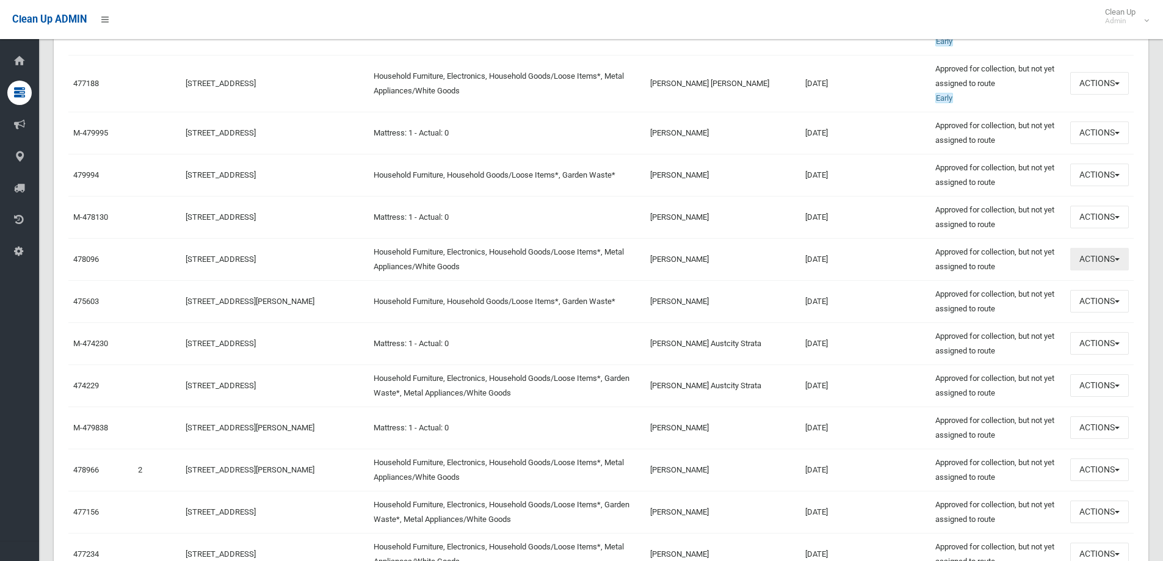
click at [1110, 267] on button "Actions" at bounding box center [1099, 259] width 59 height 23
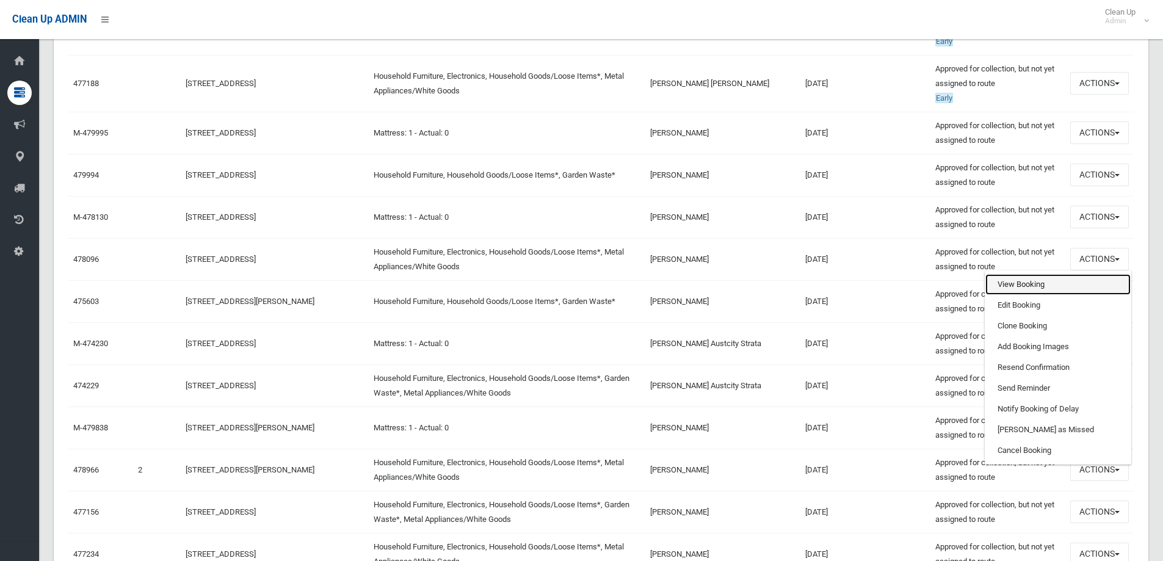
click at [1017, 284] on link "View Booking" at bounding box center [1057, 284] width 145 height 21
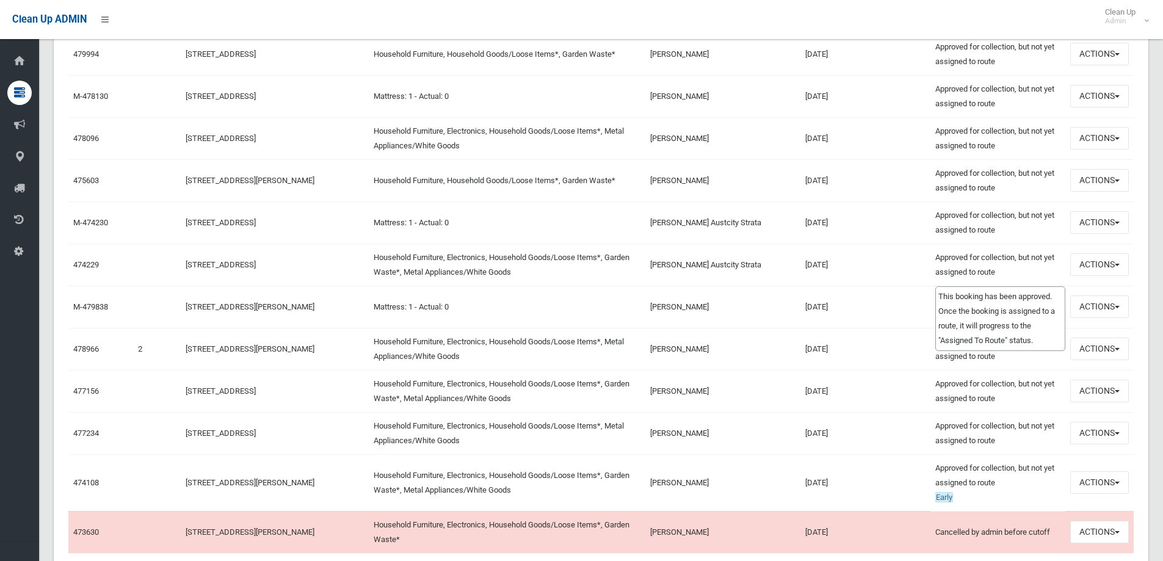
scroll to position [1953, 0]
click at [1101, 394] on button "Actions" at bounding box center [1099, 389] width 59 height 23
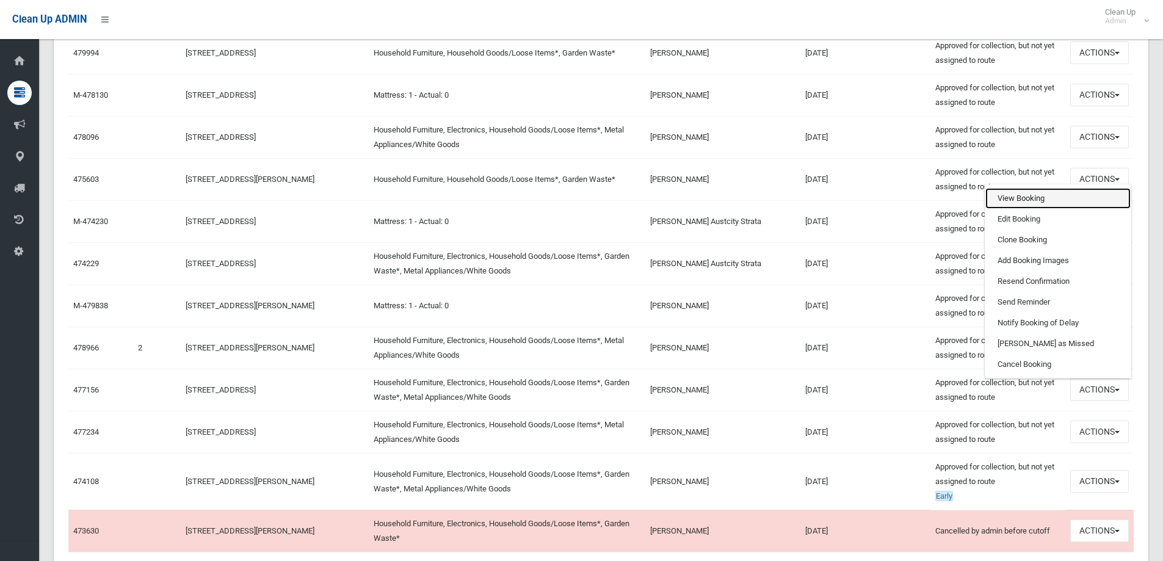
click at [1008, 201] on link "View Booking" at bounding box center [1057, 198] width 145 height 21
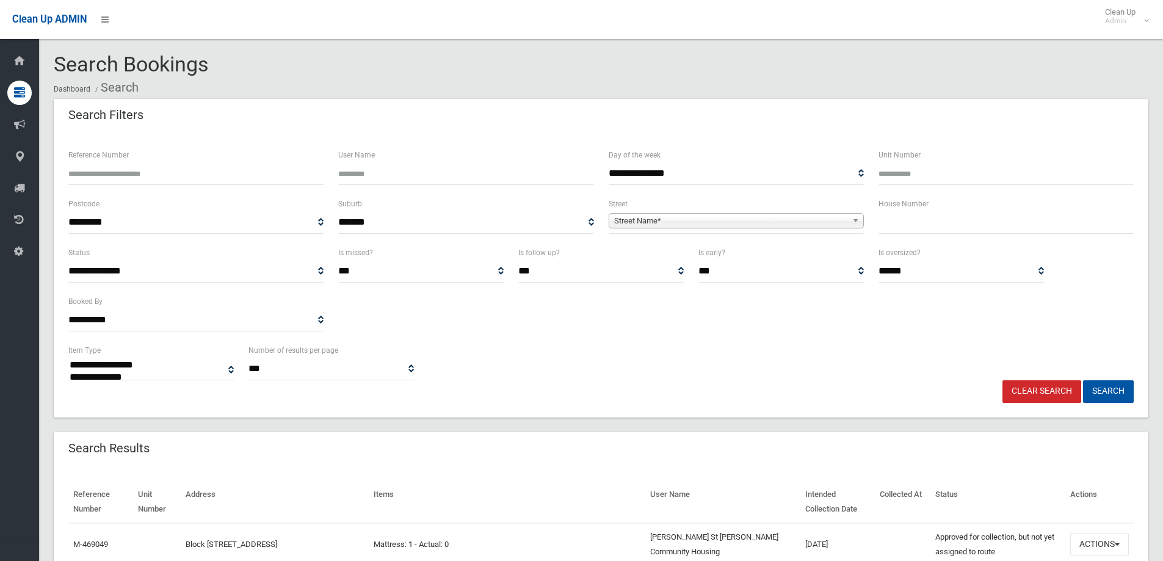
scroll to position [0, 0]
click at [626, 330] on div "**********" at bounding box center [601, 295] width 1080 height 98
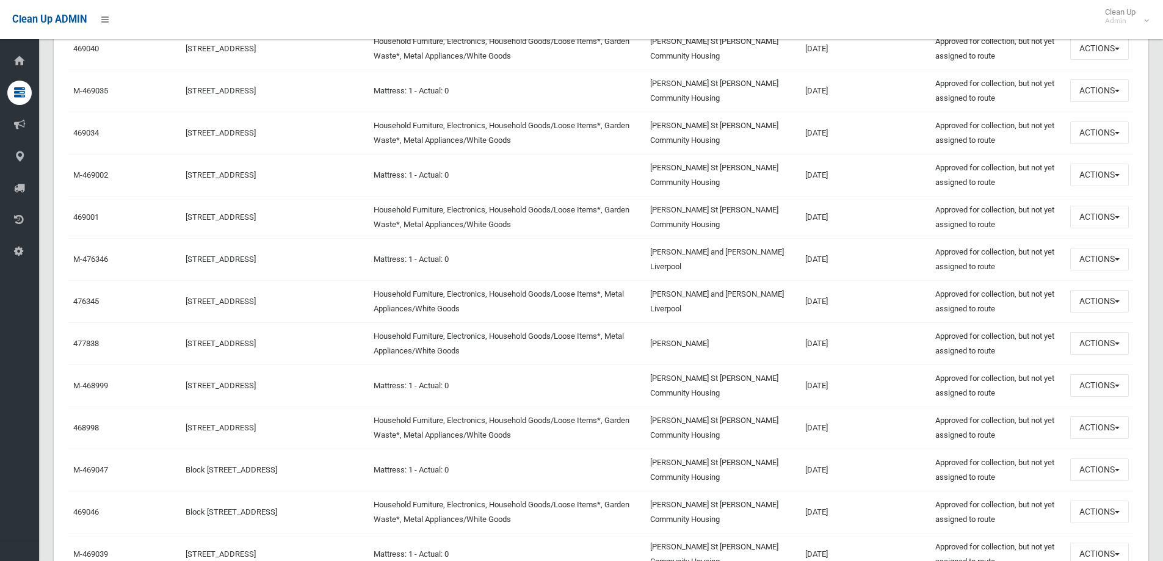
scroll to position [793, 0]
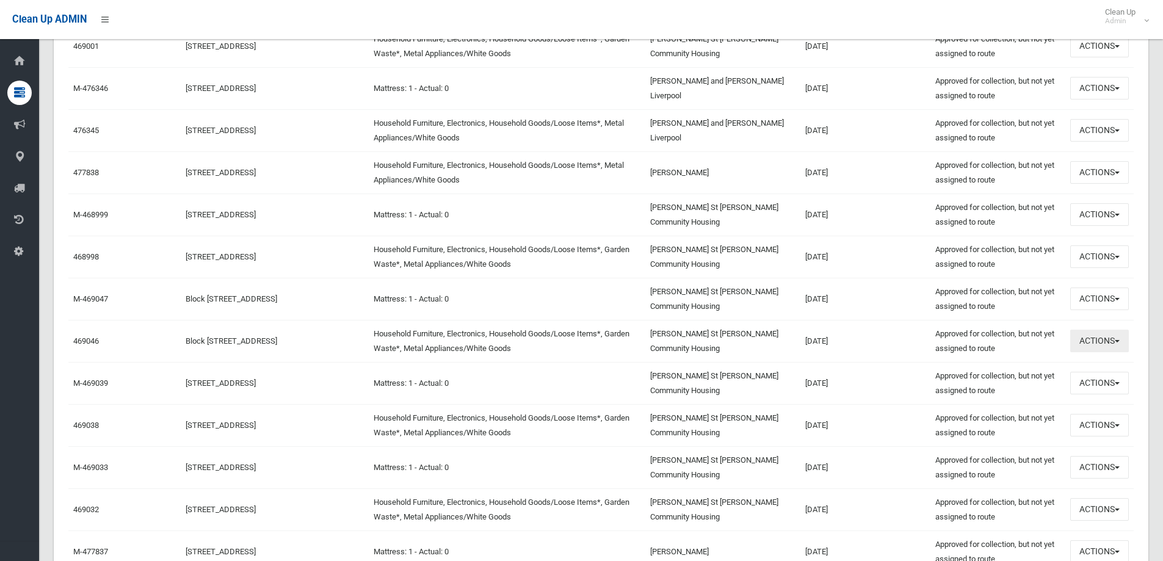
click at [1103, 341] on button "Actions" at bounding box center [1099, 341] width 59 height 23
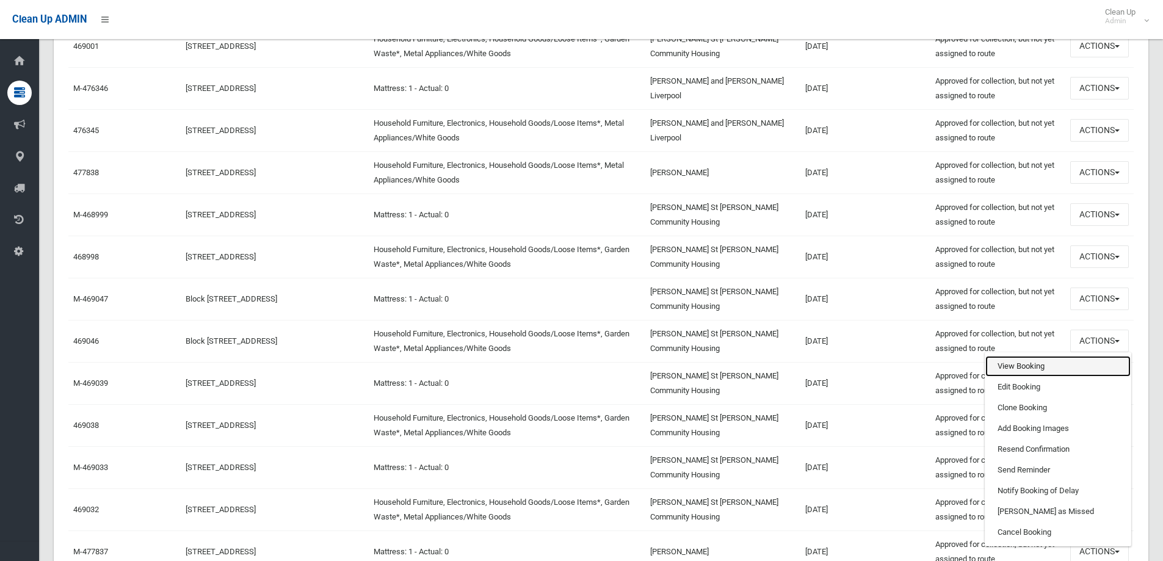
click at [1020, 366] on link "View Booking" at bounding box center [1057, 366] width 145 height 21
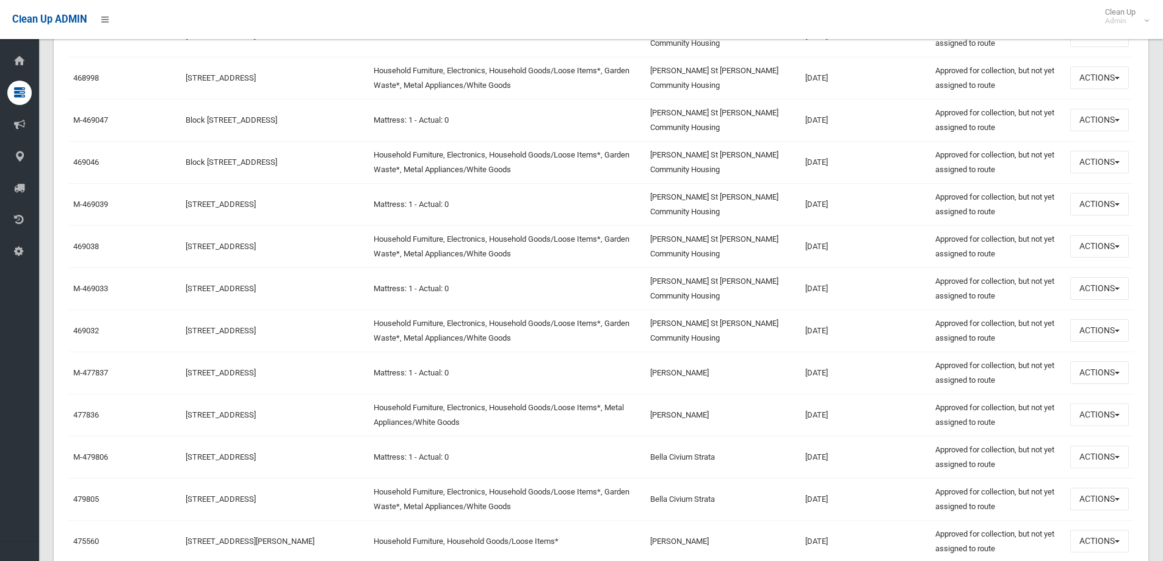
scroll to position [976, 0]
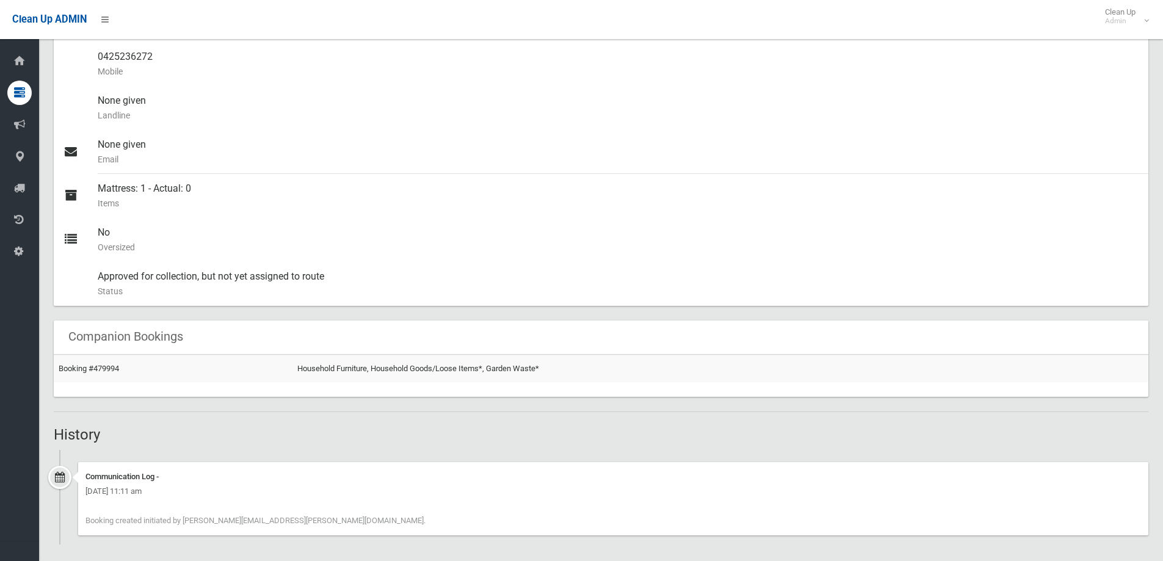
scroll to position [428, 0]
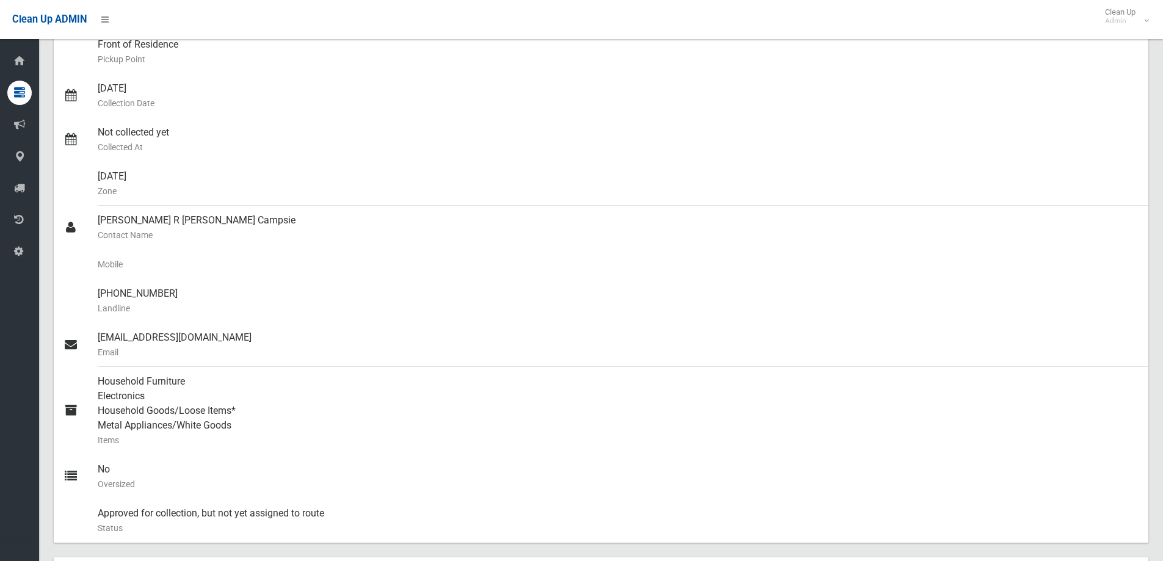
scroll to position [200, 0]
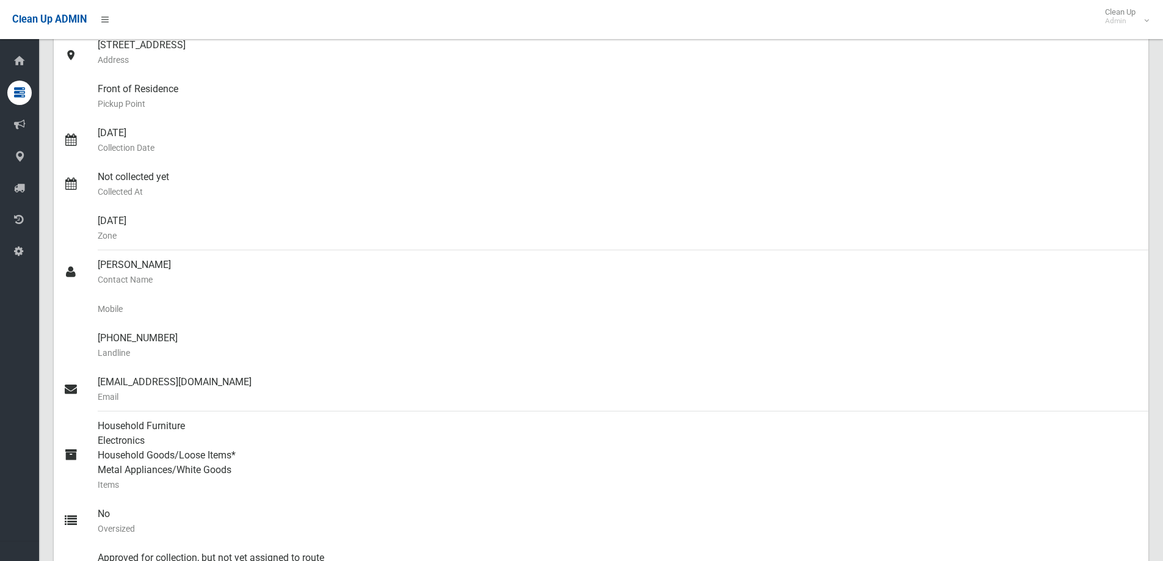
scroll to position [183, 0]
